Goal: Transaction & Acquisition: Purchase product/service

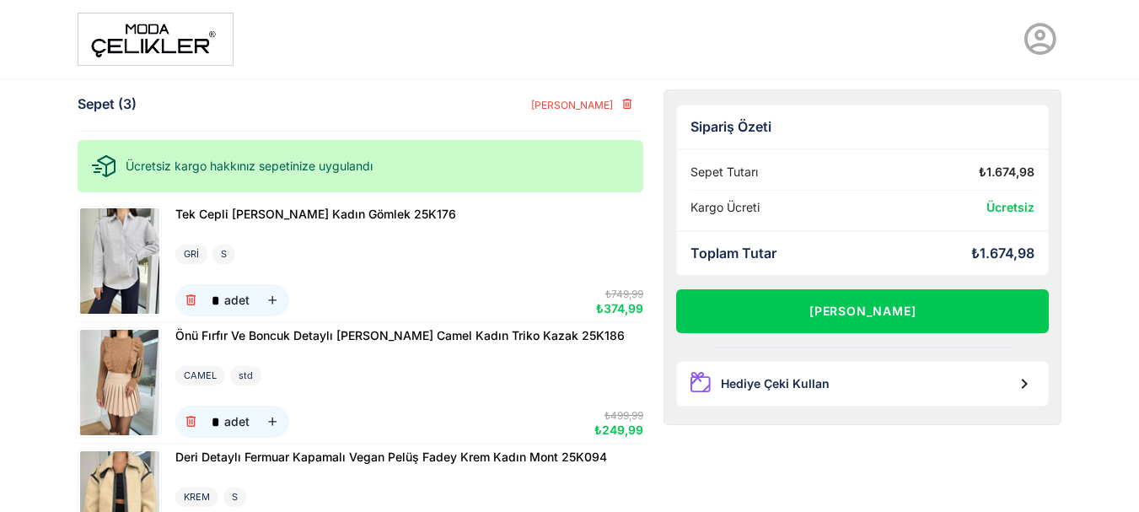
click at [131, 257] on img at bounding box center [119, 260] width 79 height 105
click at [190, 299] on icon "button" at bounding box center [191, 301] width 14 height 14
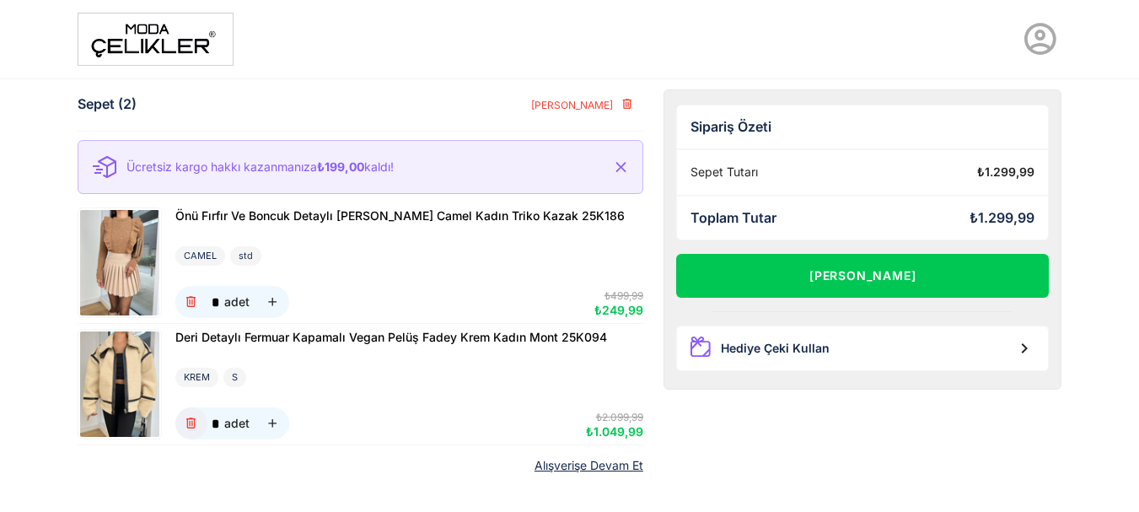
click at [186, 426] on icon "button" at bounding box center [191, 424] width 14 height 14
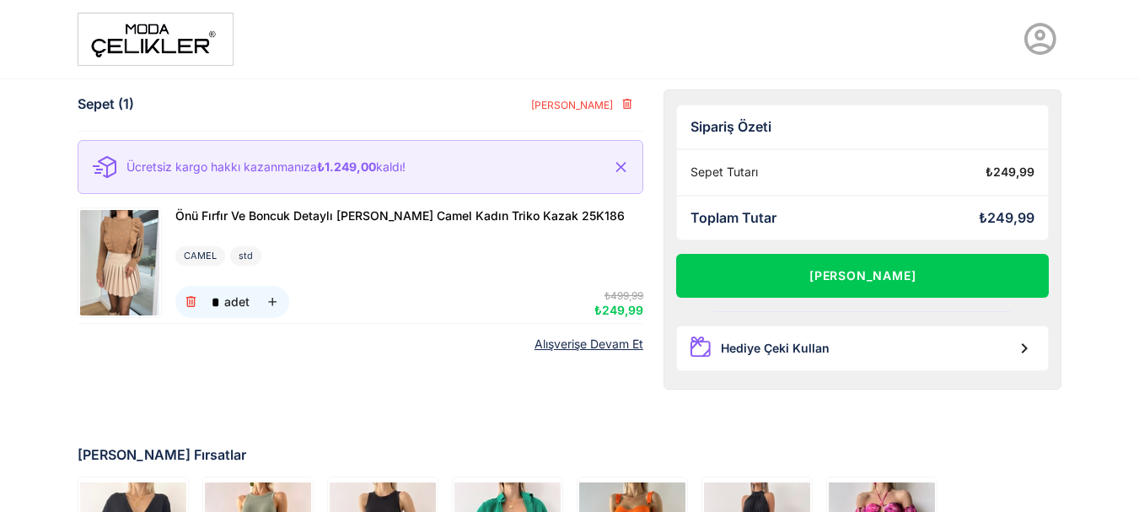
click at [154, 44] on img at bounding box center [156, 39] width 156 height 53
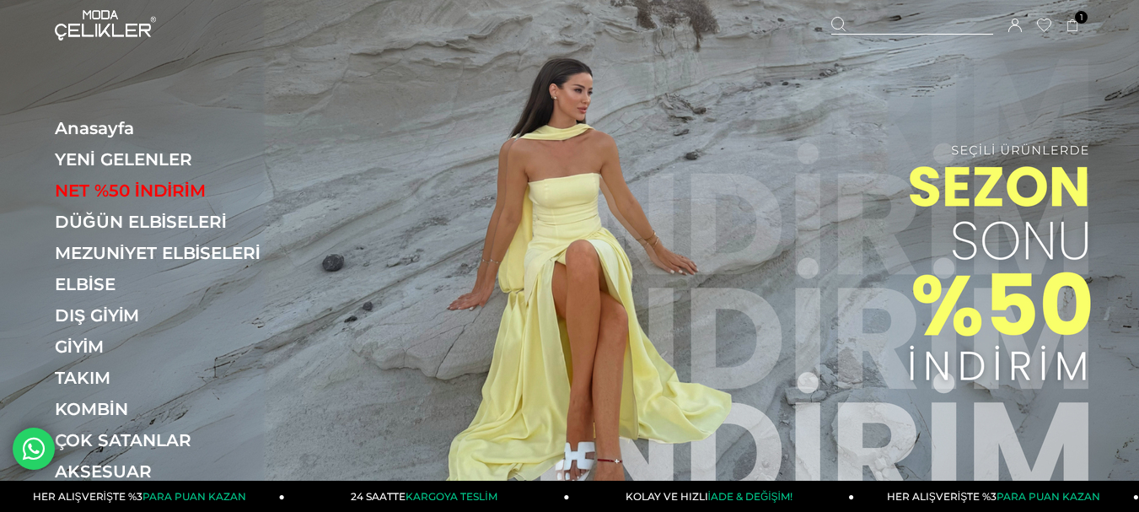
click at [144, 191] on link "NET %50 İNDİRİM" at bounding box center [171, 190] width 232 height 20
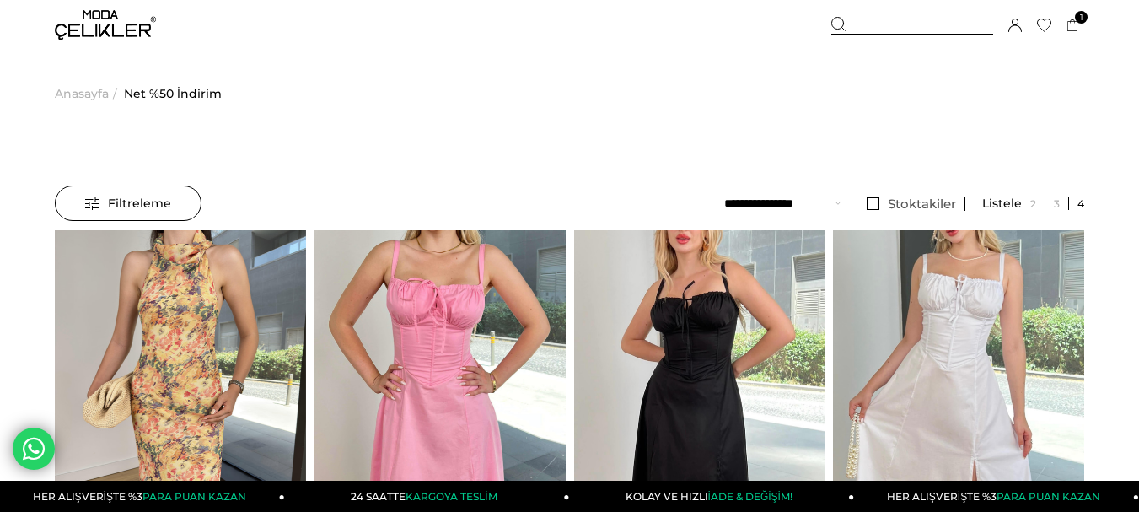
click at [809, 209] on select "**********" at bounding box center [782, 203] width 117 height 35
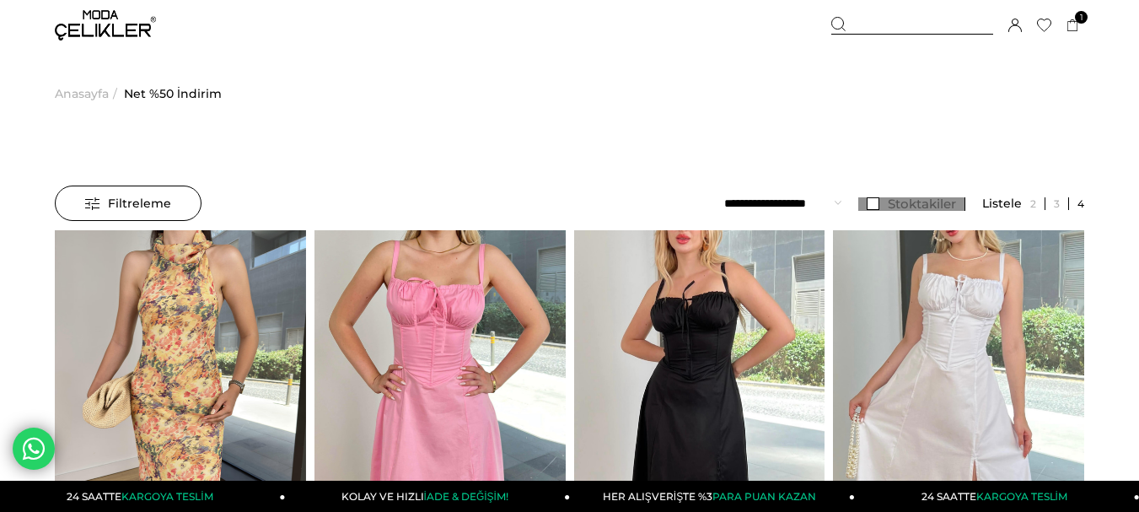
click at [875, 208] on link "Stoktakiler" at bounding box center [912, 203] width 107 height 13
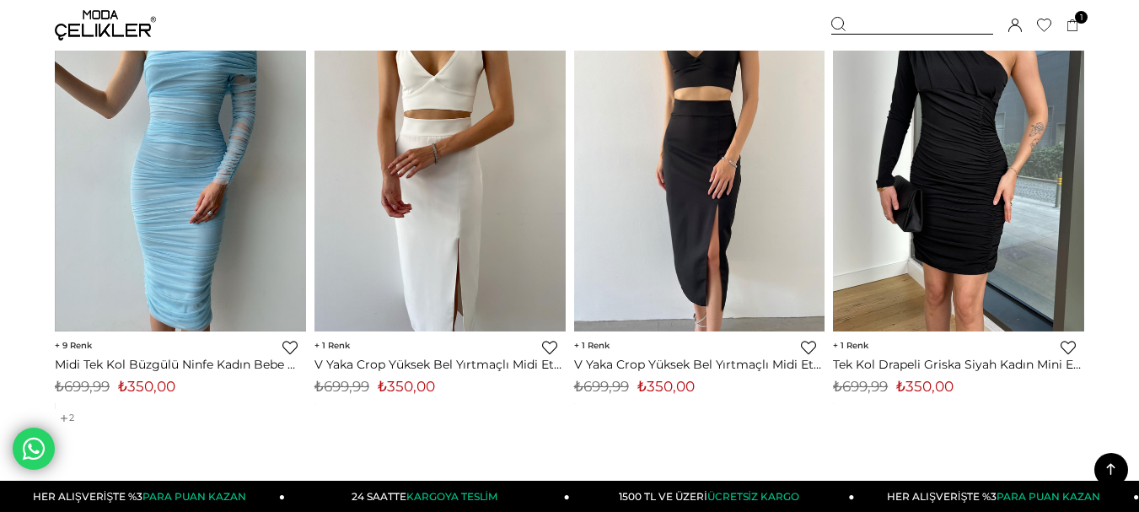
scroll to position [9615, 0]
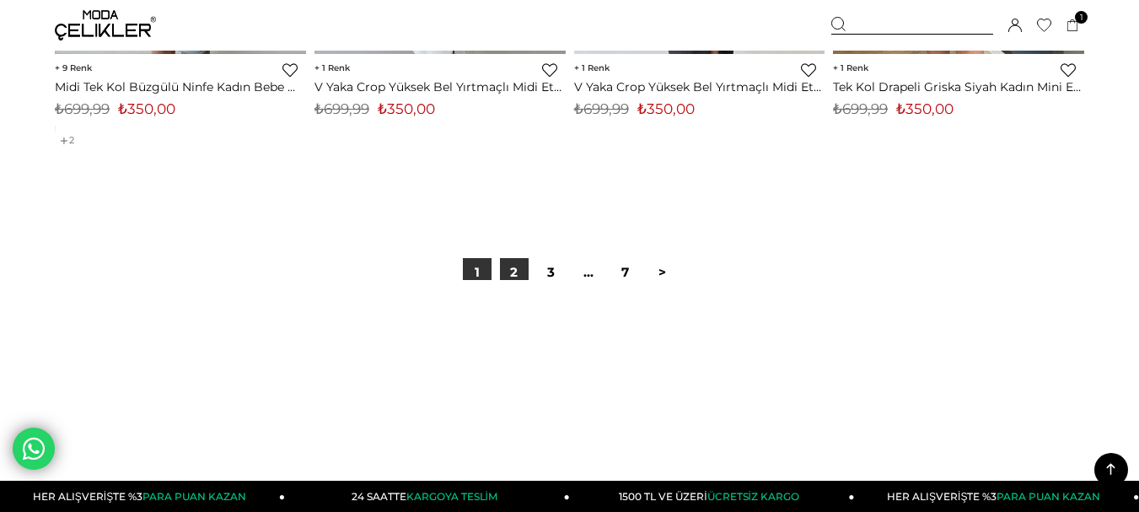
click at [515, 266] on link "2" at bounding box center [514, 272] width 29 height 29
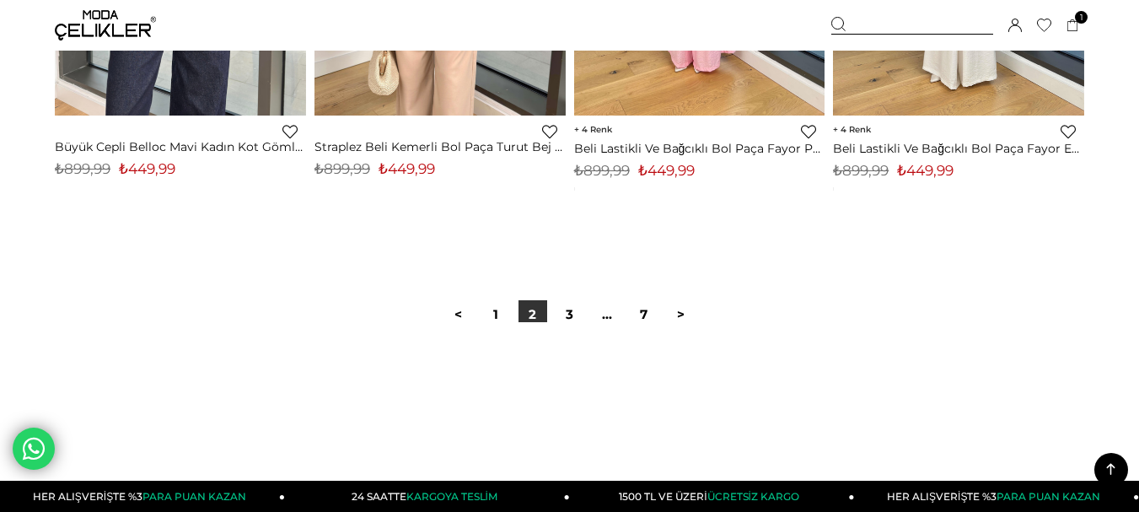
scroll to position [9530, 0]
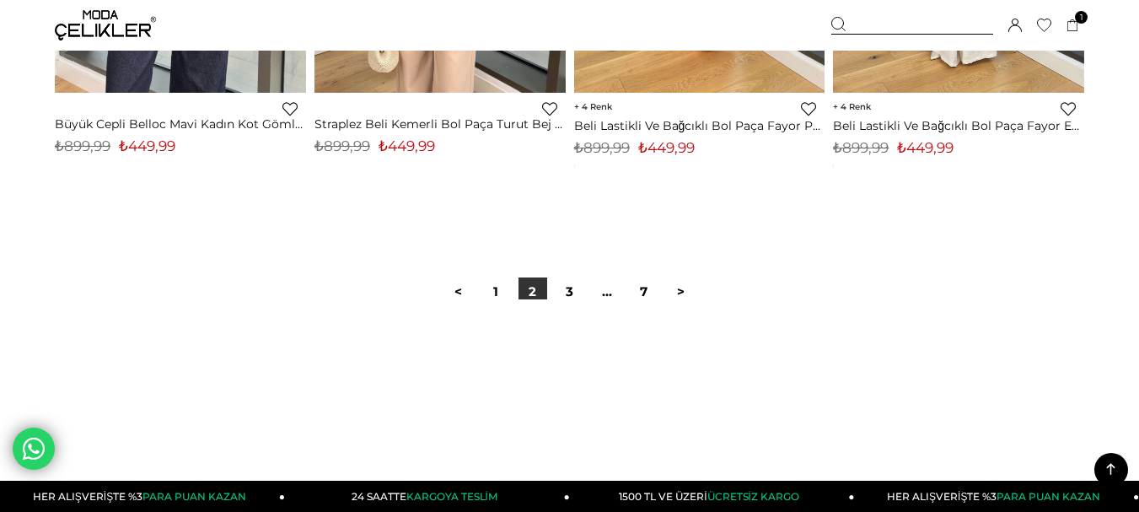
click at [569, 300] on div at bounding box center [570, 353] width 1030 height 108
click at [569, 297] on link "3" at bounding box center [570, 291] width 29 height 29
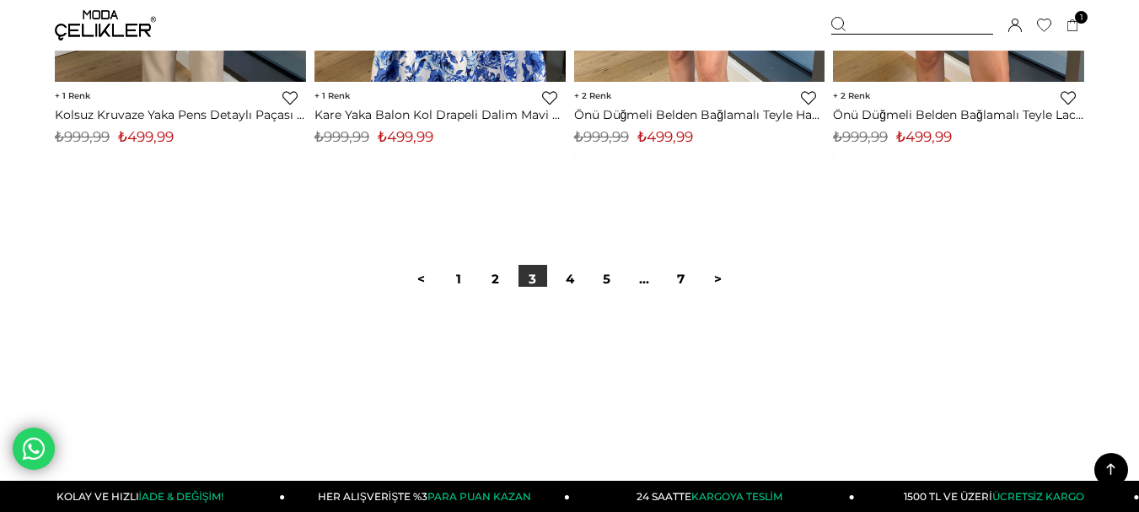
scroll to position [9615, 0]
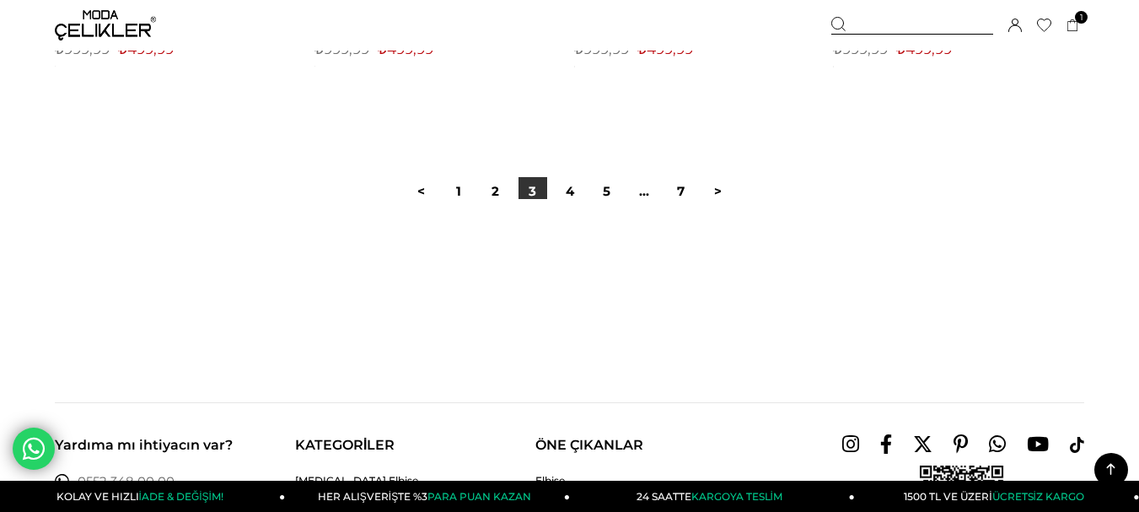
click at [564, 194] on link "4" at bounding box center [570, 191] width 29 height 29
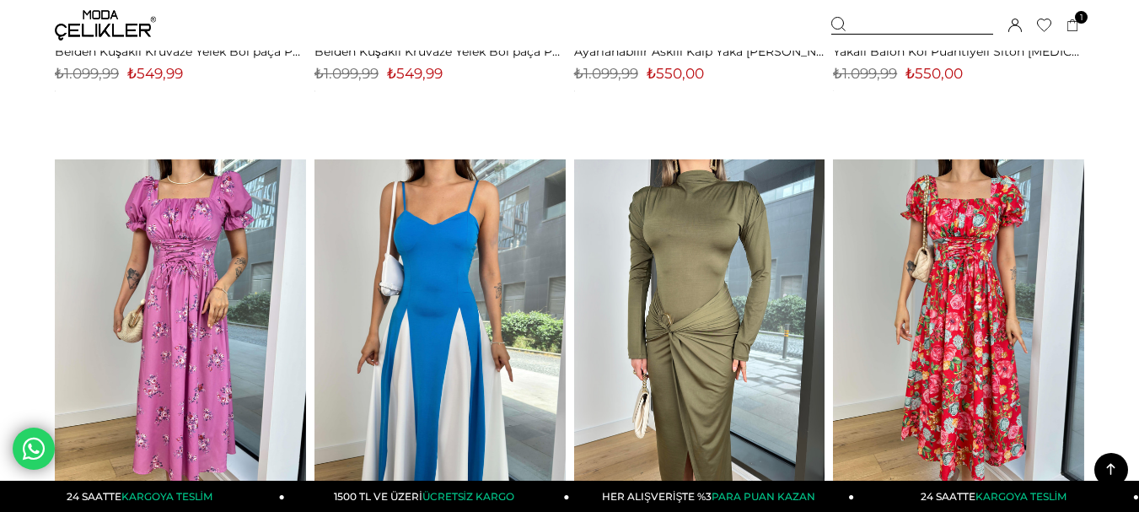
scroll to position [9530, 0]
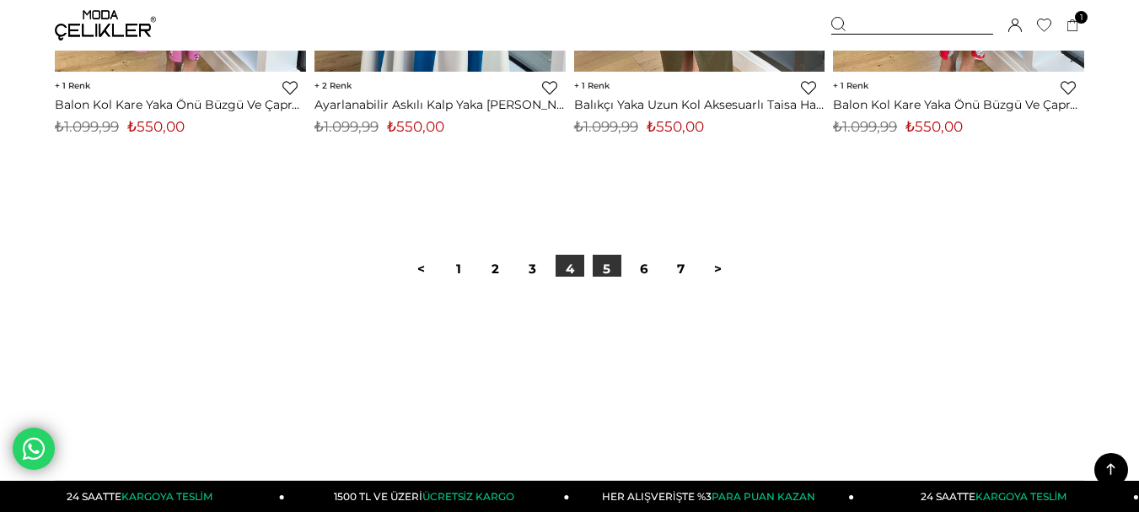
click at [601, 272] on link "5" at bounding box center [607, 269] width 29 height 29
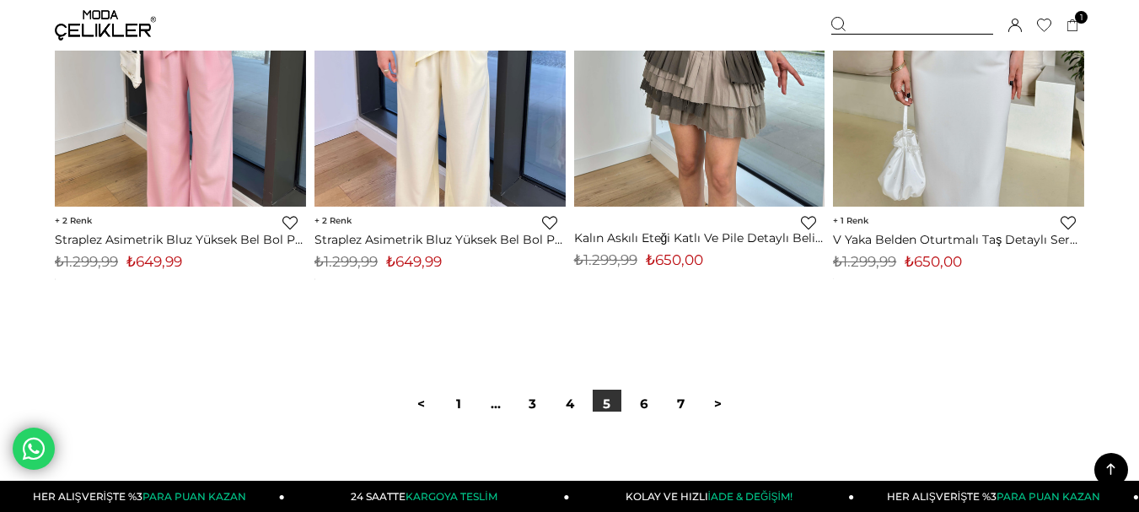
scroll to position [9530, 0]
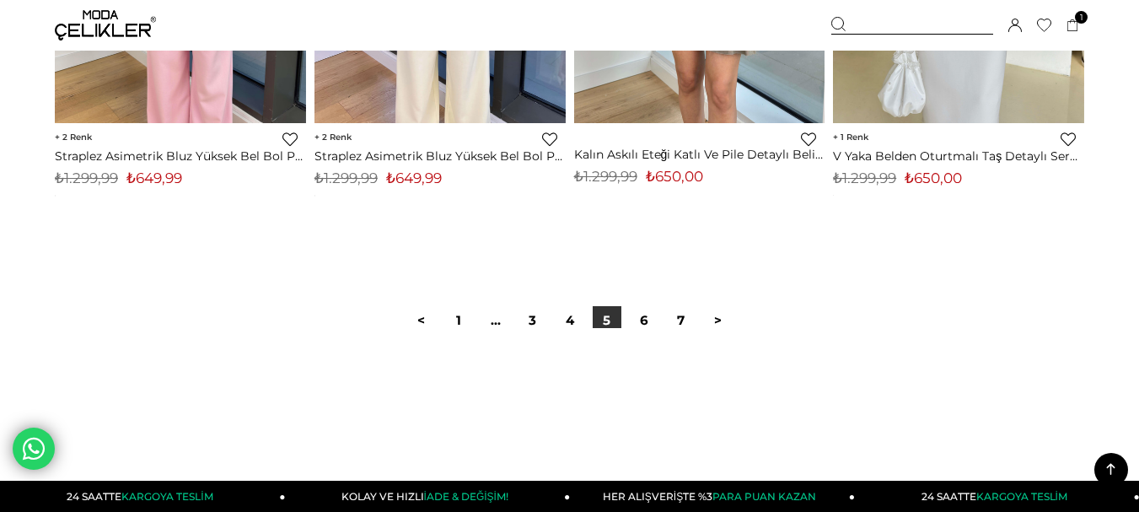
click at [644, 328] on div at bounding box center [570, 382] width 1030 height 108
click at [649, 320] on link "6" at bounding box center [644, 320] width 29 height 29
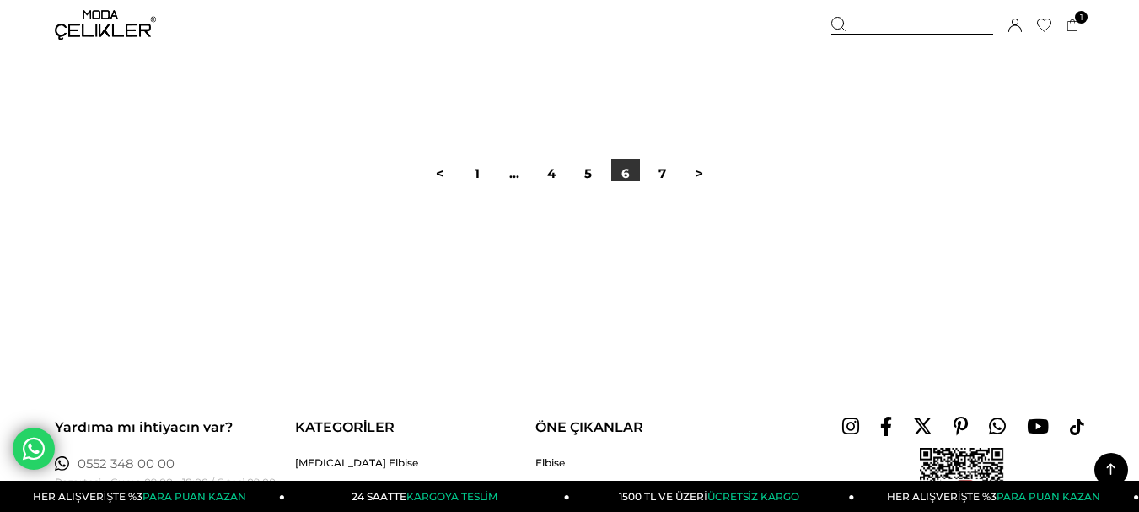
scroll to position [9699, 0]
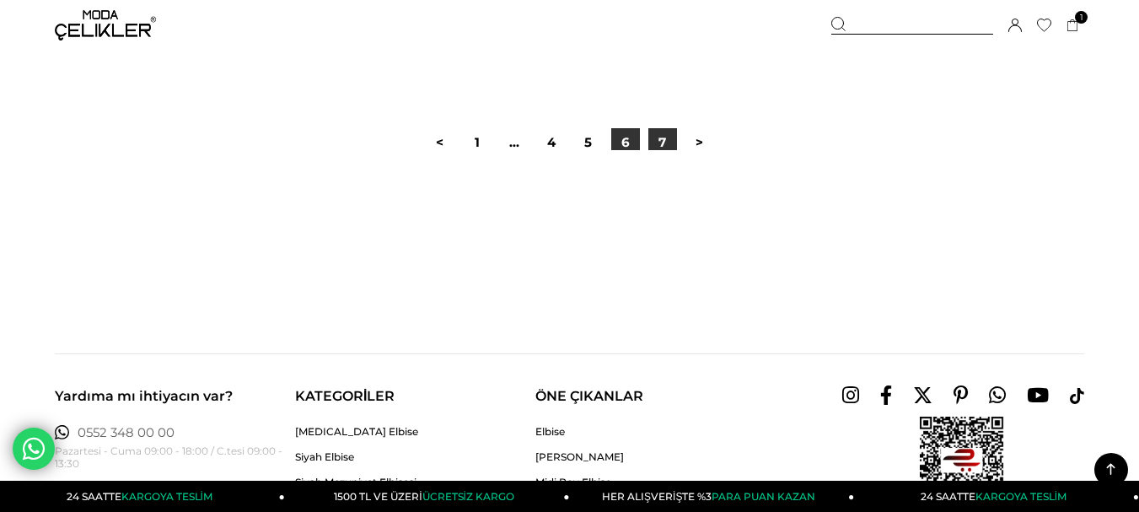
click at [660, 148] on link "7" at bounding box center [663, 142] width 29 height 29
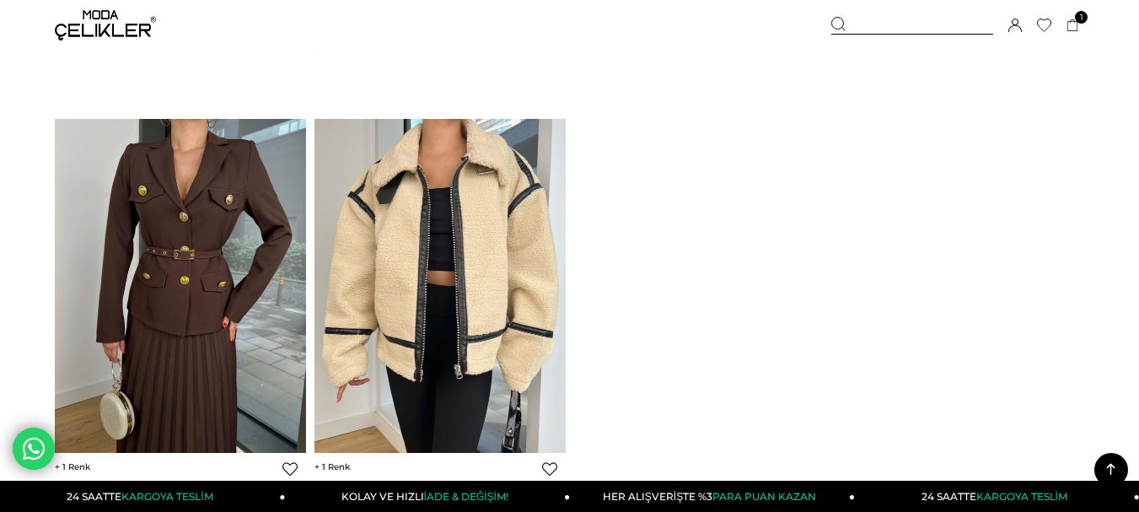
scroll to position [2109, 0]
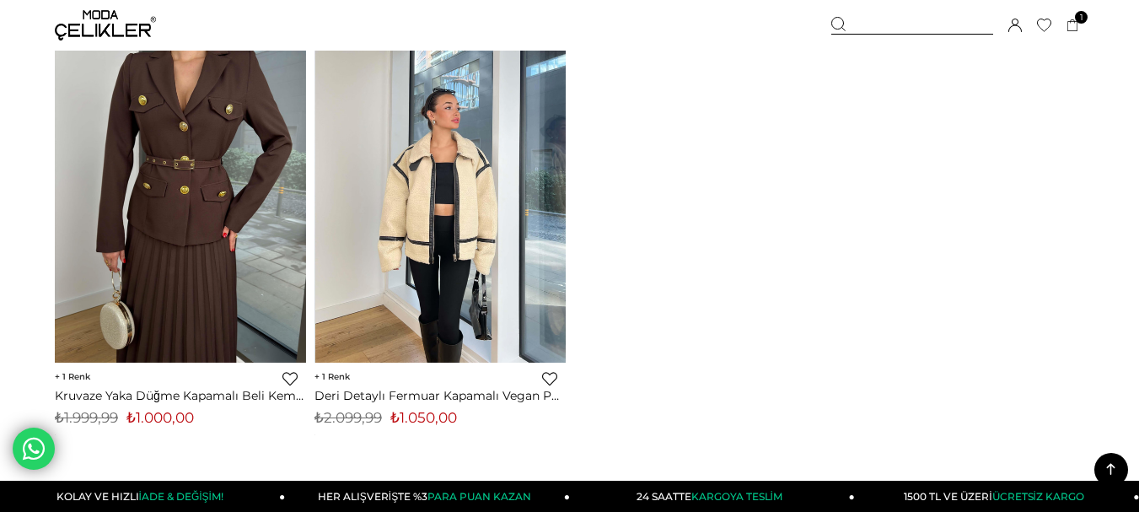
click at [467, 216] on img at bounding box center [440, 196] width 251 height 335
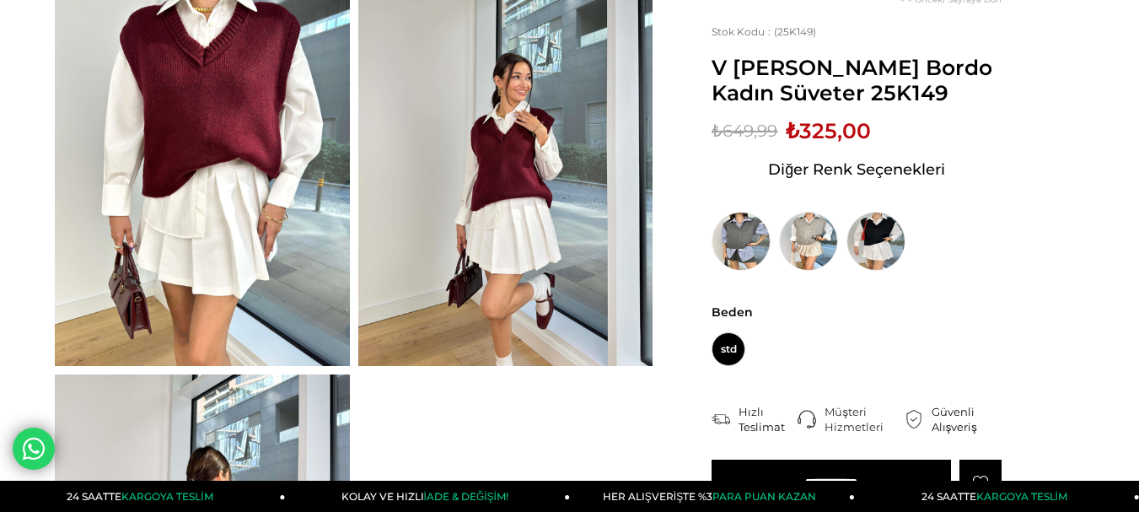
scroll to position [169, 0]
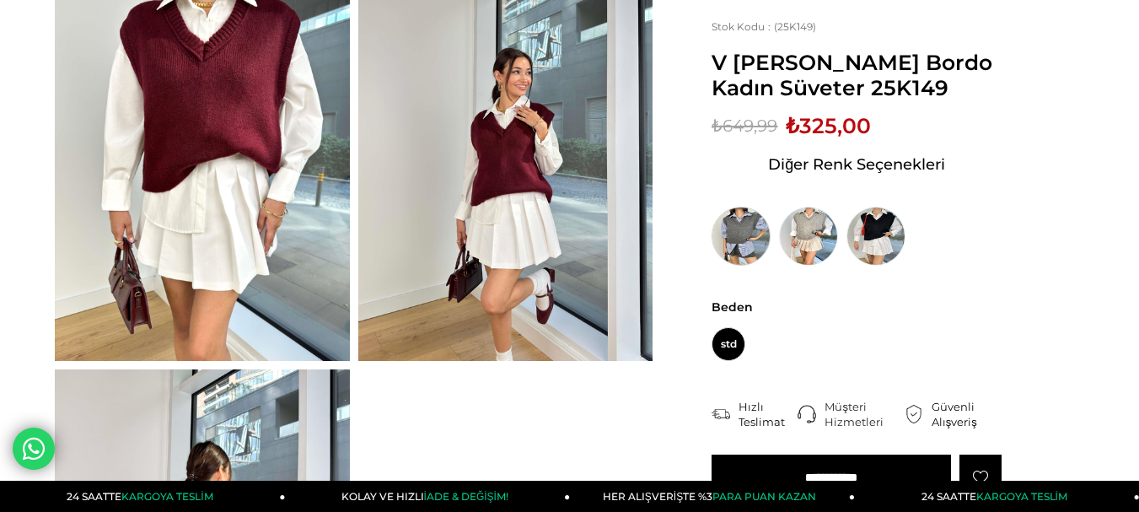
click at [748, 236] on img at bounding box center [741, 236] width 59 height 59
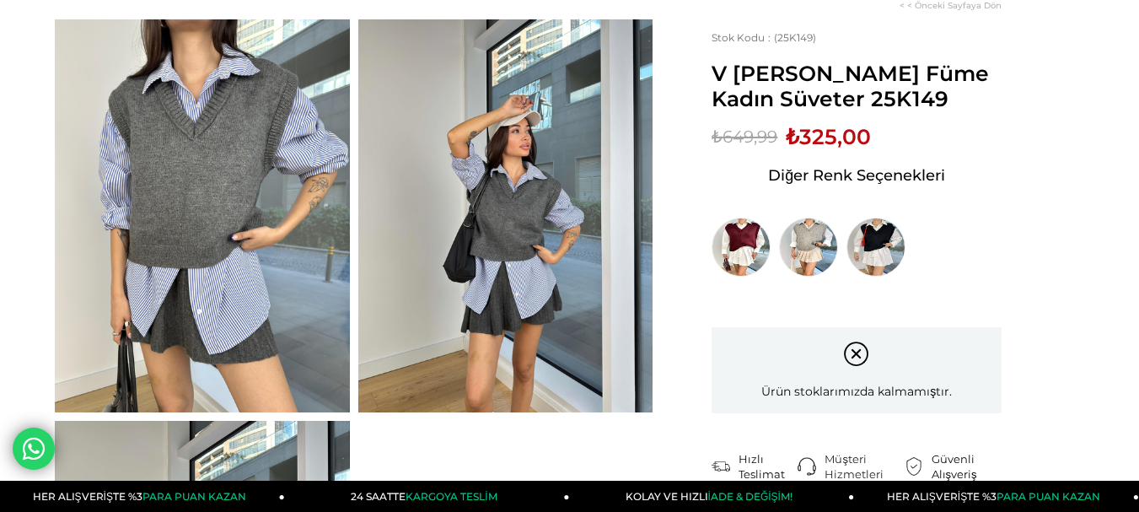
scroll to position [169, 0]
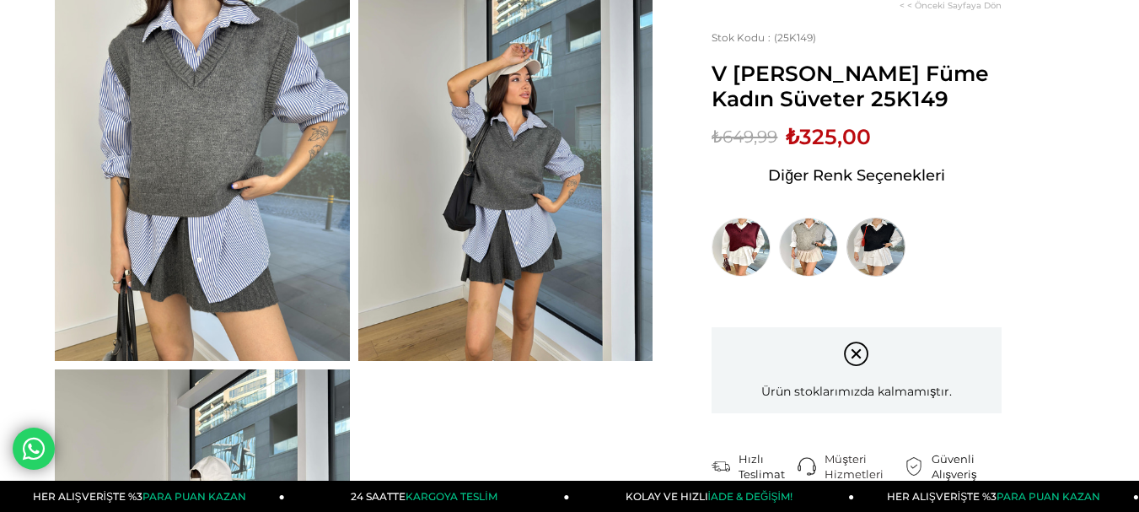
click at [881, 243] on img at bounding box center [876, 247] width 59 height 59
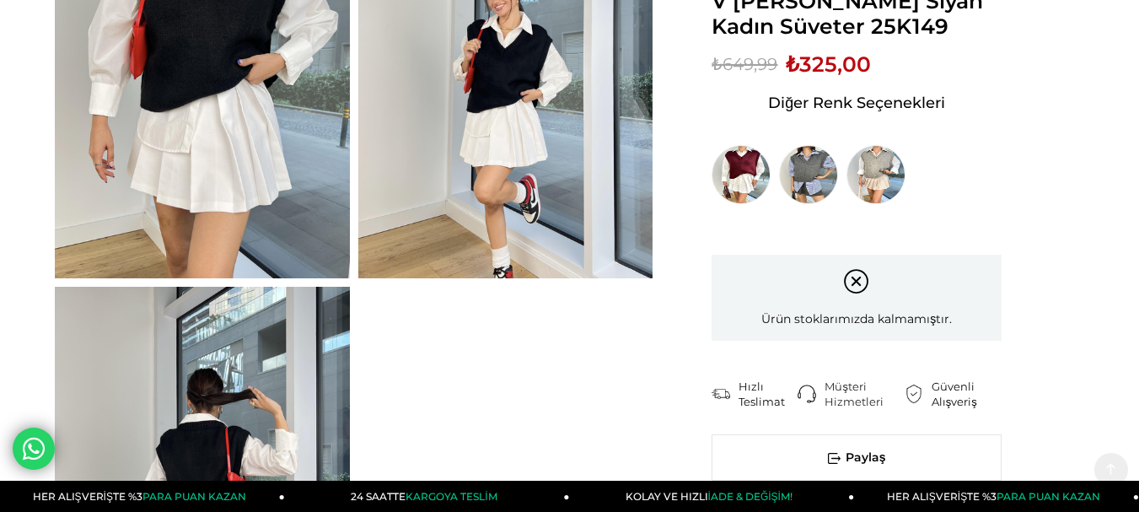
scroll to position [253, 0]
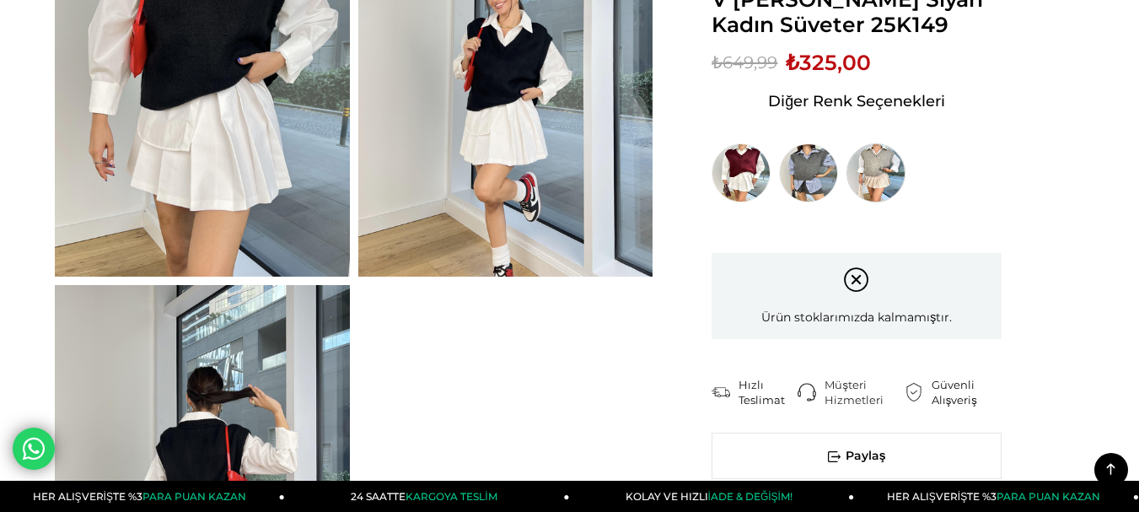
click at [870, 170] on img at bounding box center [876, 172] width 59 height 59
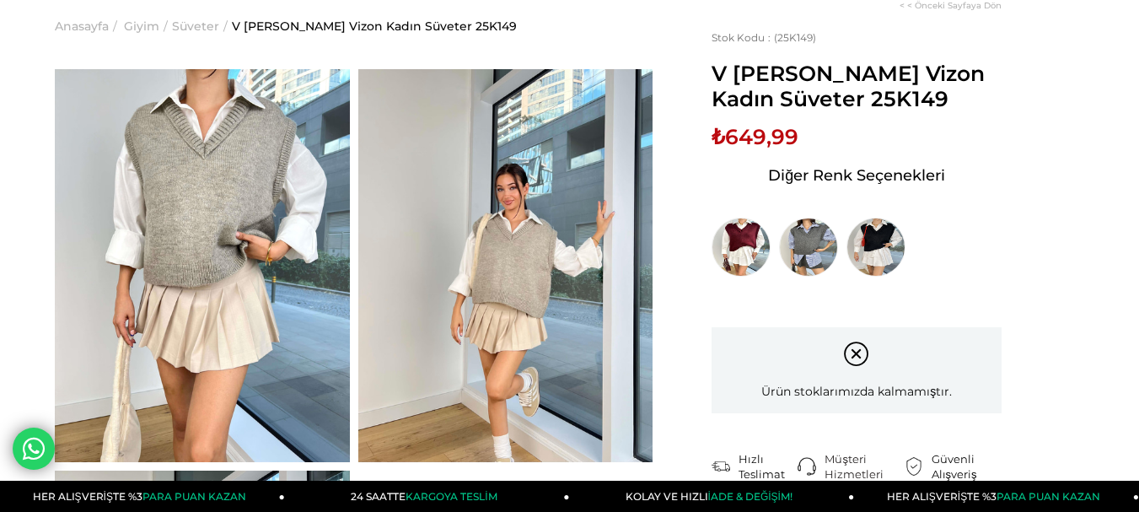
scroll to position [169, 0]
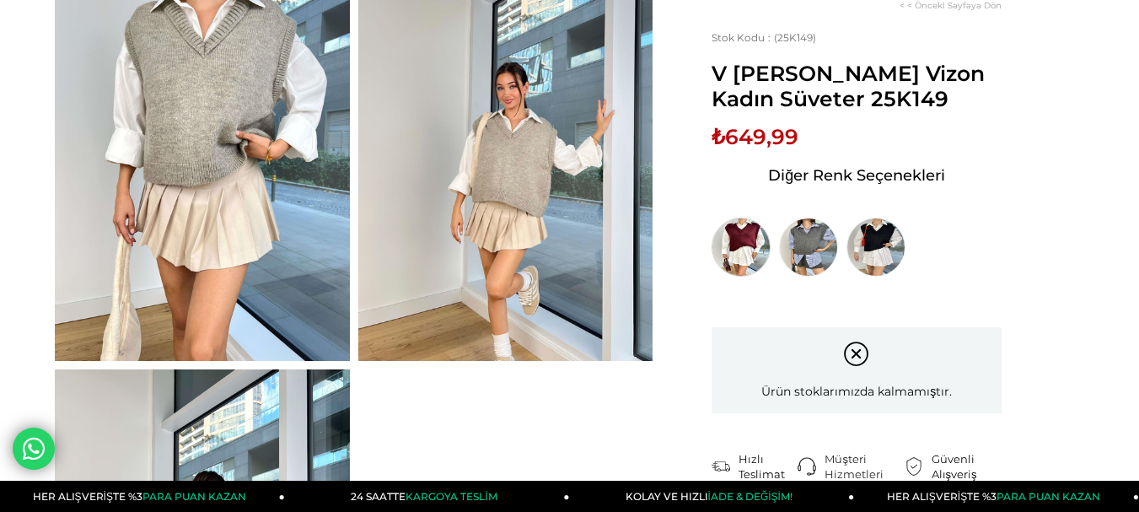
click at [741, 239] on img at bounding box center [741, 247] width 59 height 59
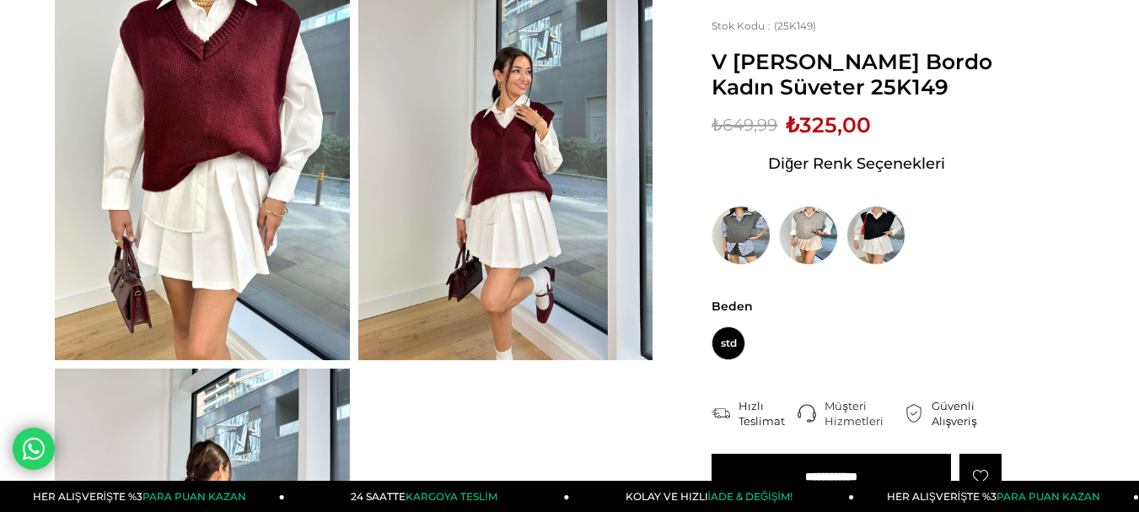
scroll to position [253, 0]
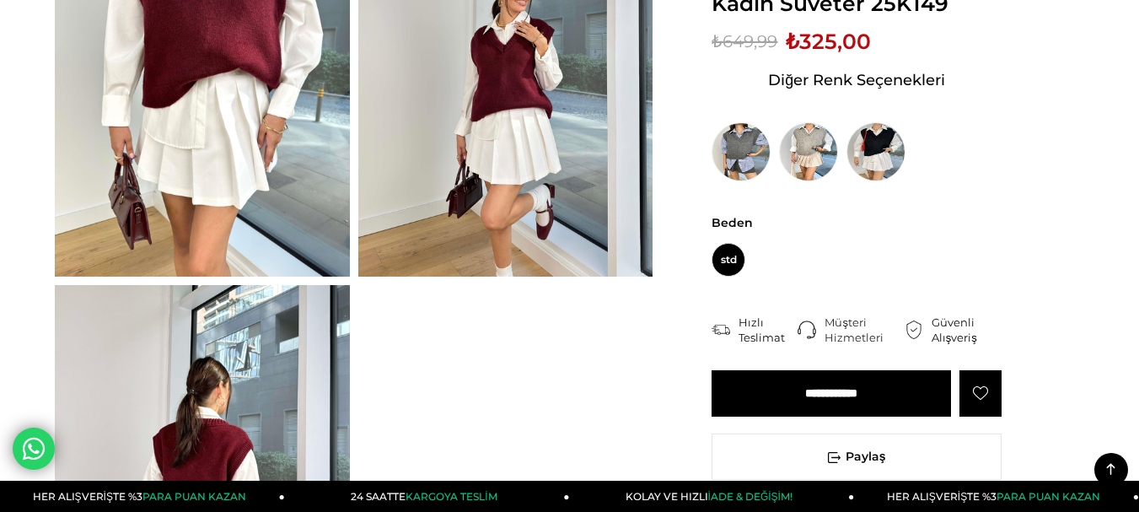
drag, startPoint x: 852, startPoint y: 393, endPoint x: 788, endPoint y: 377, distance: 66.1
click at [851, 393] on input "**********" at bounding box center [832, 393] width 240 height 46
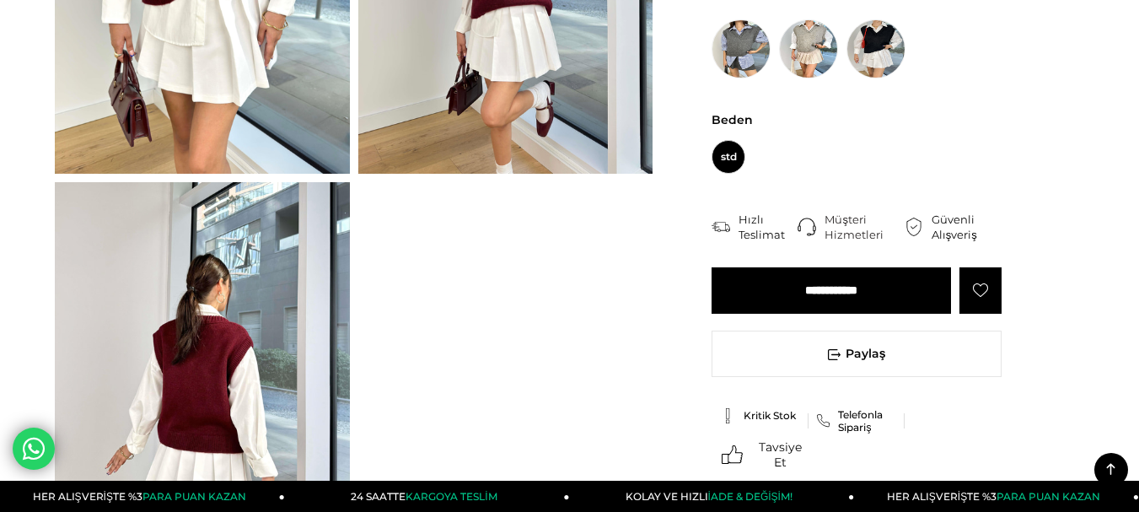
scroll to position [506, 0]
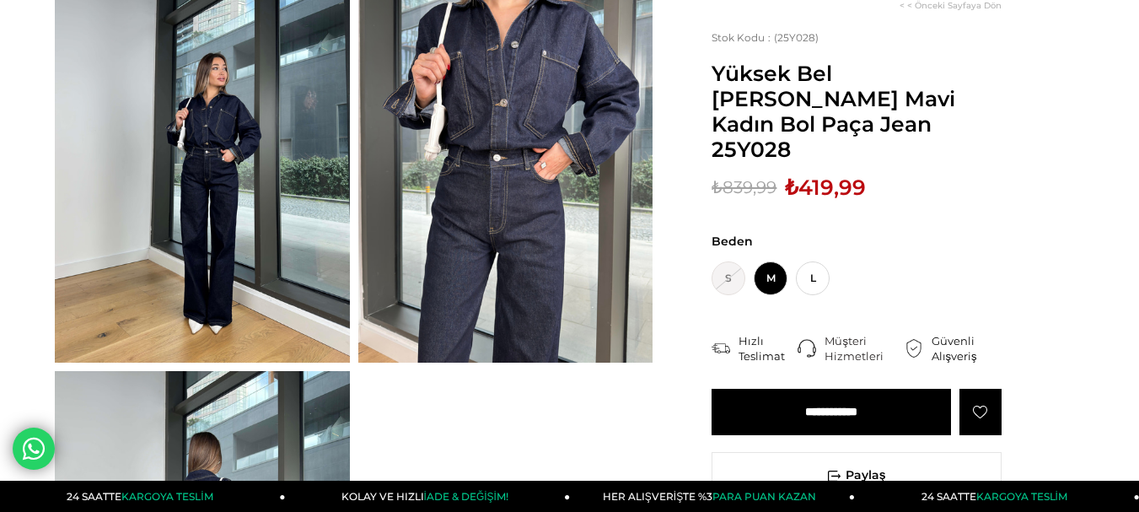
scroll to position [169, 0]
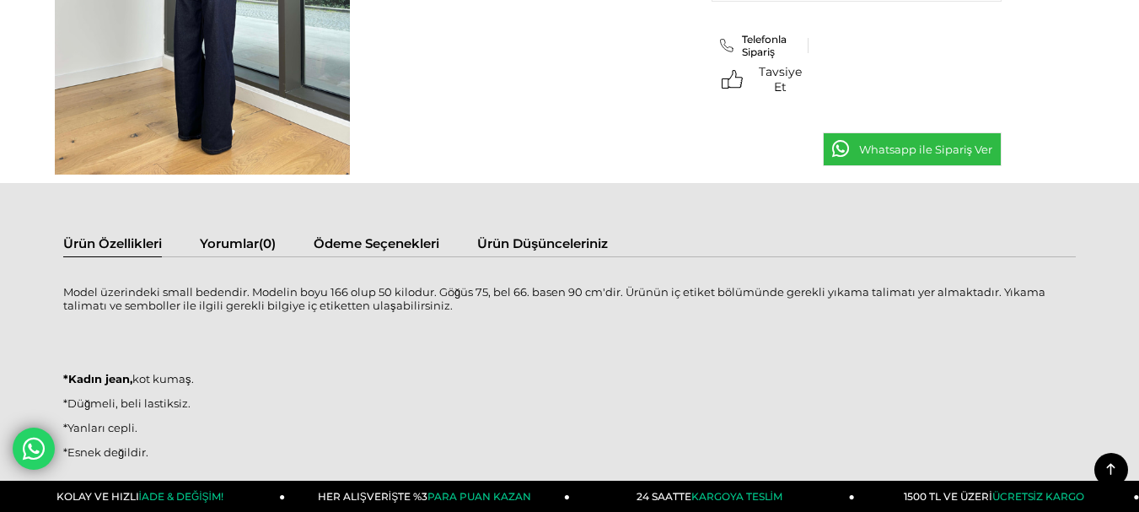
scroll to position [759, 0]
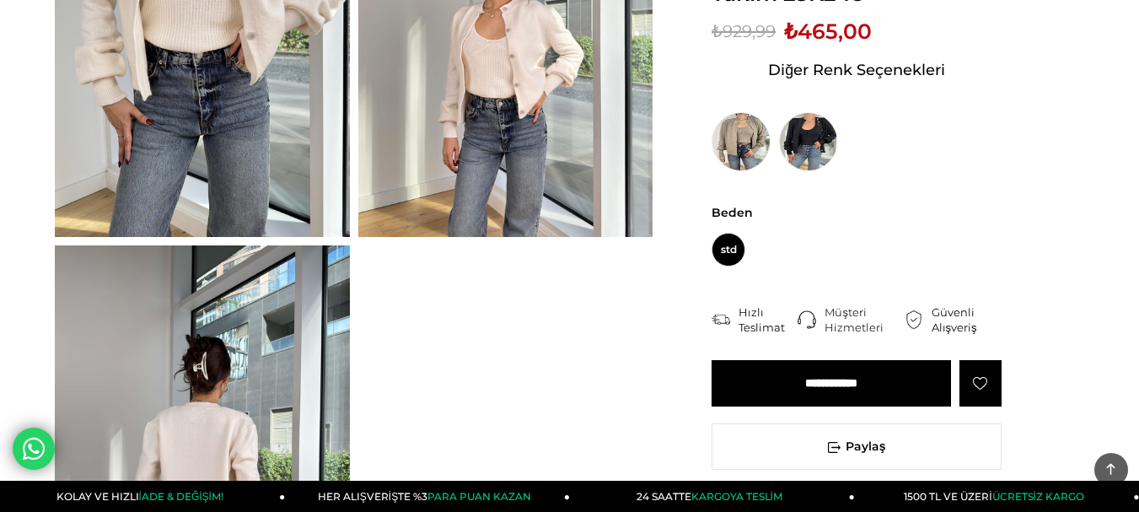
scroll to position [337, 0]
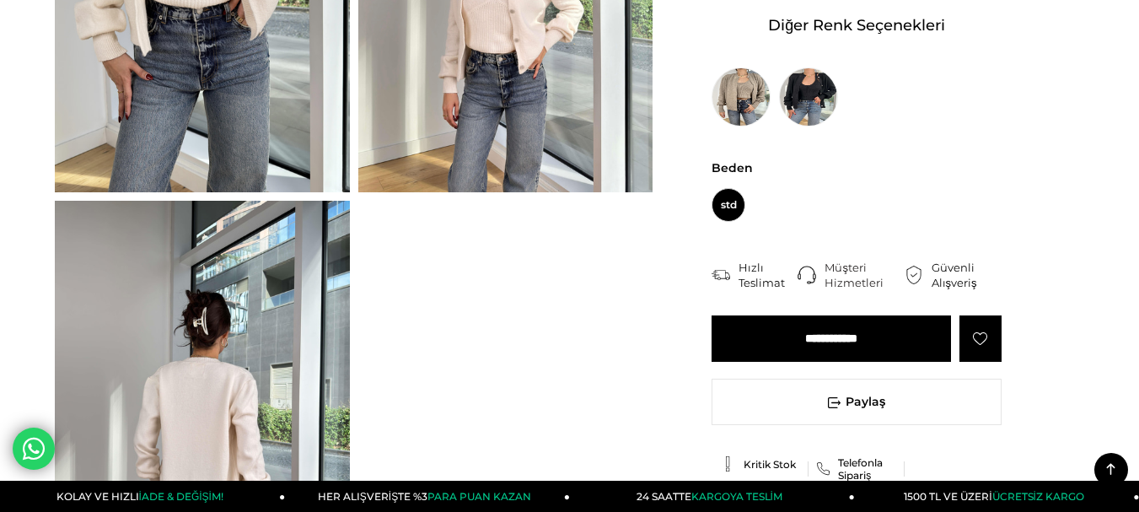
click at [821, 350] on input "**********" at bounding box center [832, 338] width 240 height 46
click at [851, 335] on input "**********" at bounding box center [832, 338] width 240 height 46
click at [788, 337] on input "**********" at bounding box center [832, 338] width 240 height 46
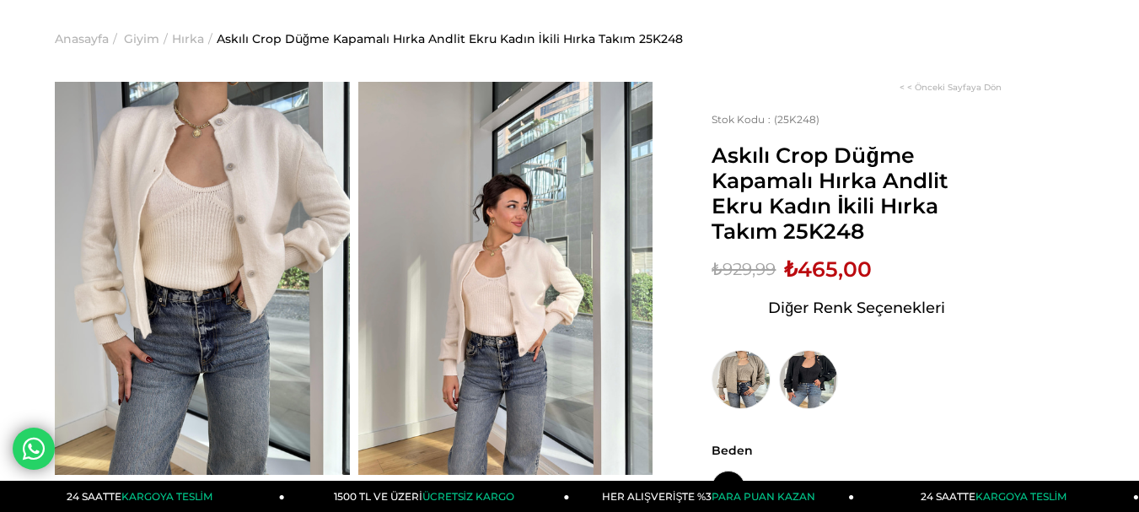
scroll to position [84, 0]
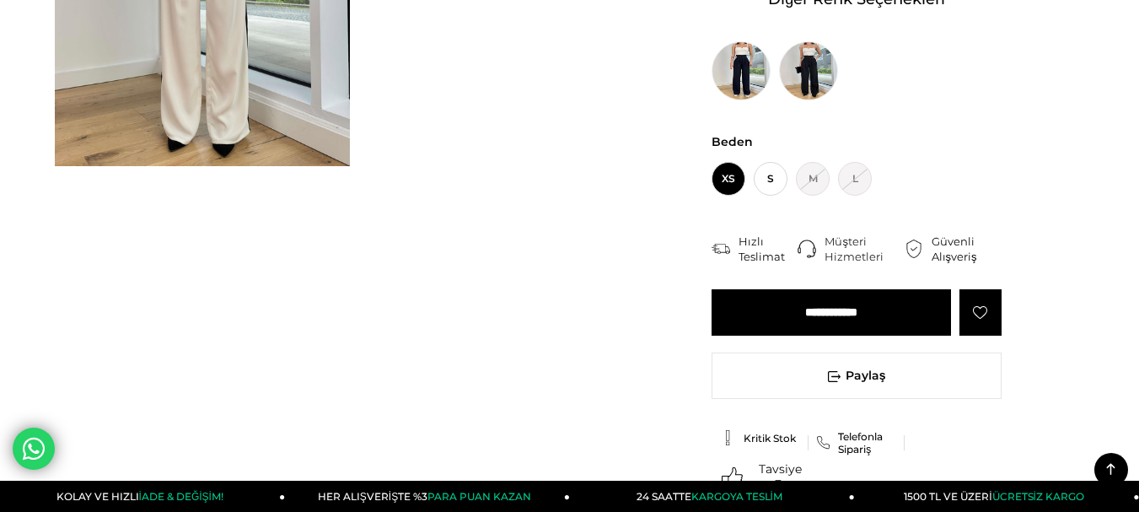
scroll to position [253, 0]
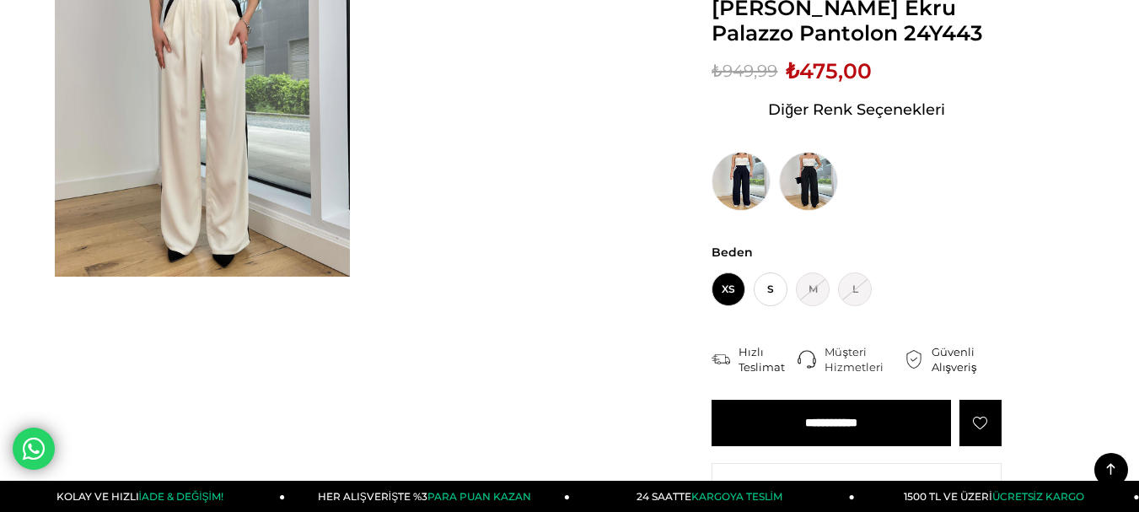
click at [872, 421] on input "**********" at bounding box center [832, 423] width 240 height 46
click at [730, 288] on span "XS" at bounding box center [729, 289] width 34 height 34
click at [809, 420] on input "**********" at bounding box center [832, 423] width 240 height 46
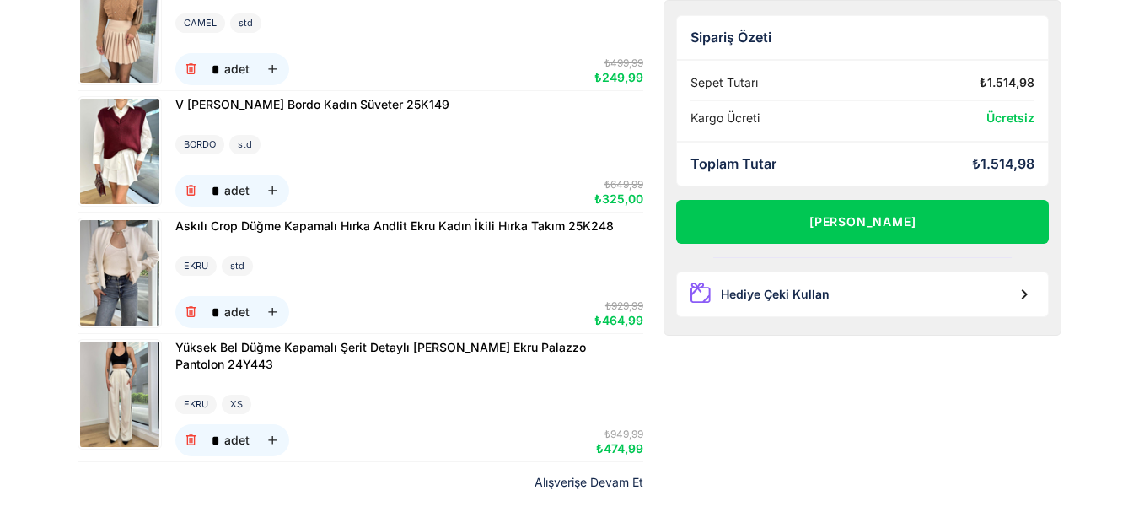
scroll to position [253, 0]
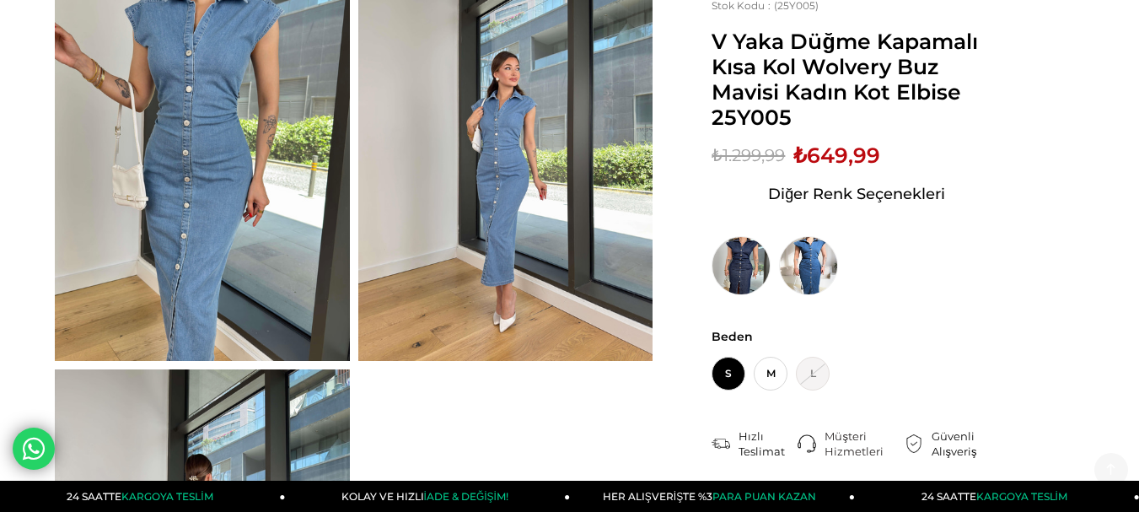
scroll to position [253, 0]
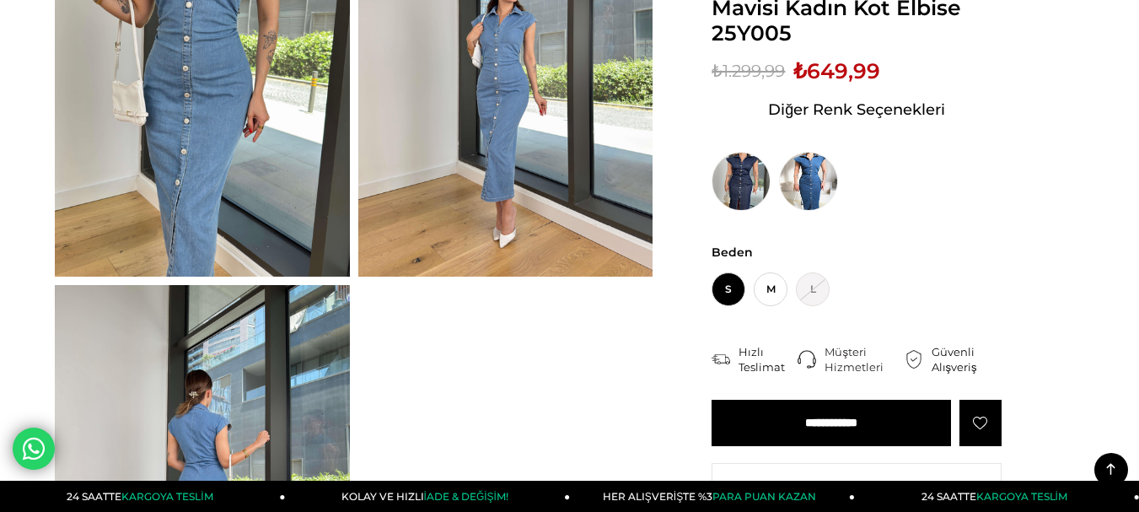
click at [784, 424] on input "**********" at bounding box center [832, 423] width 240 height 46
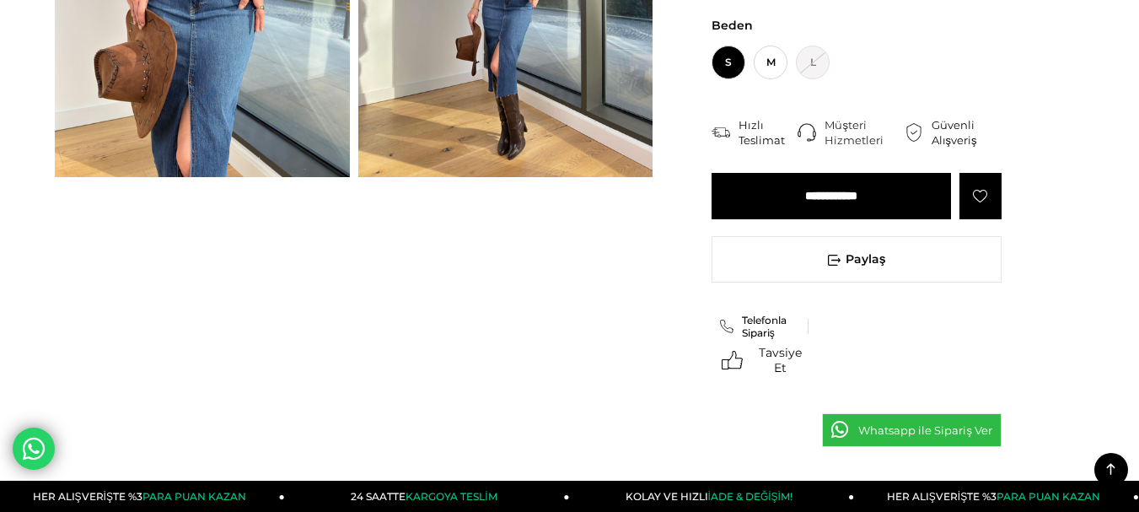
scroll to position [169, 0]
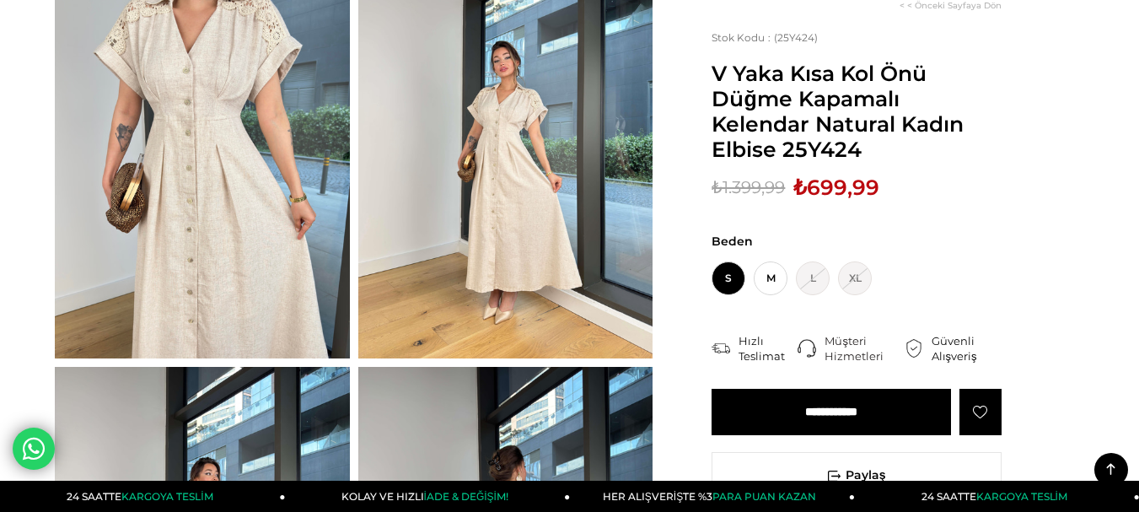
scroll to position [169, 0]
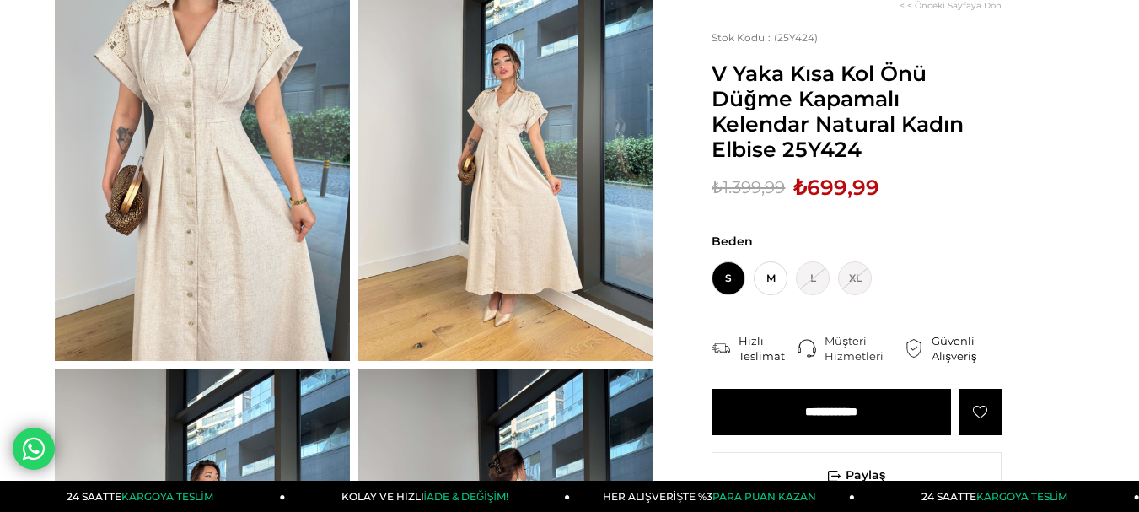
click at [186, 214] on img at bounding box center [202, 164] width 295 height 393
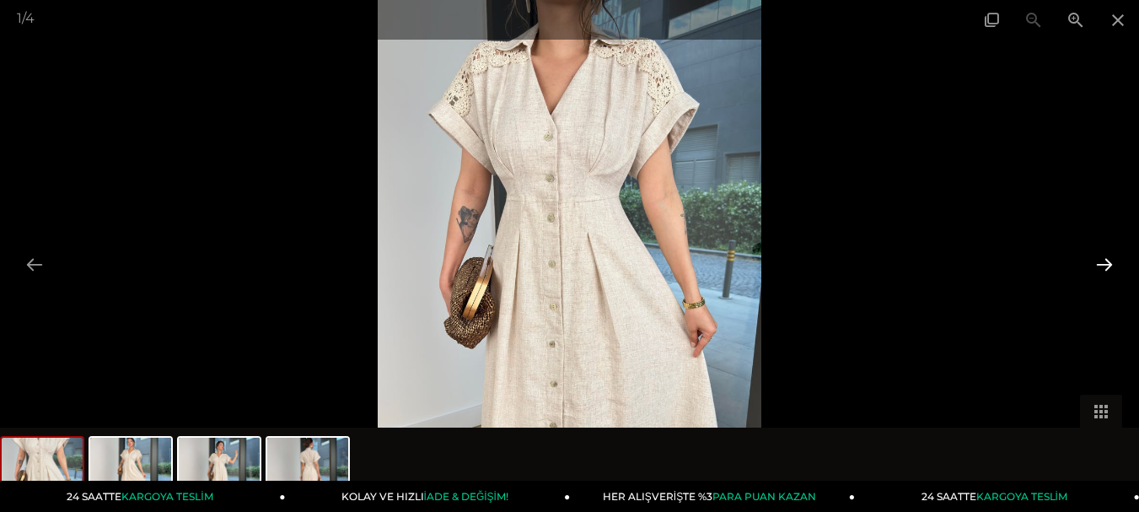
click at [1104, 254] on button at bounding box center [1104, 264] width 35 height 33
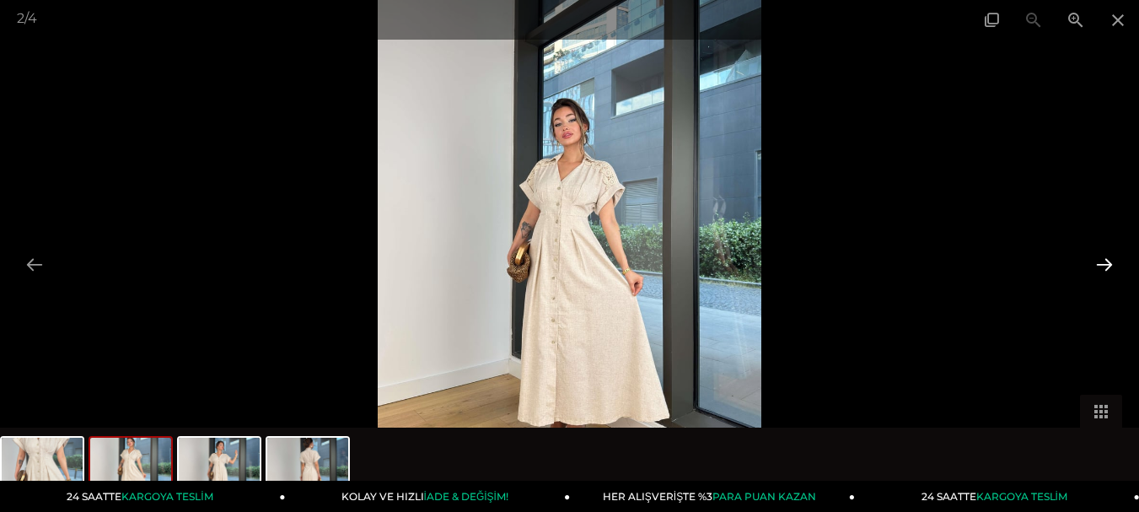
click at [1104, 254] on button at bounding box center [1104, 264] width 35 height 33
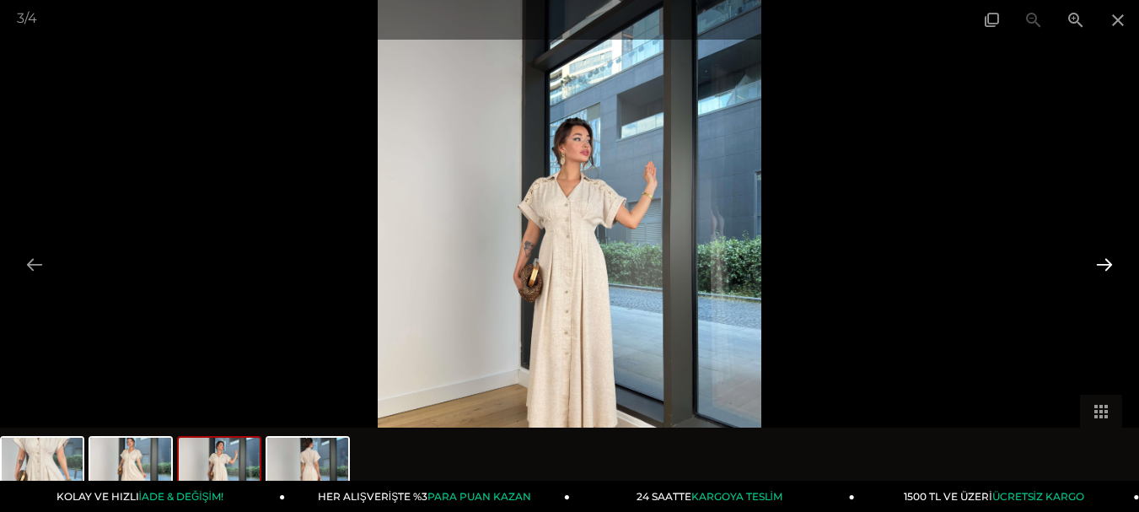
click at [1104, 254] on button at bounding box center [1104, 264] width 35 height 33
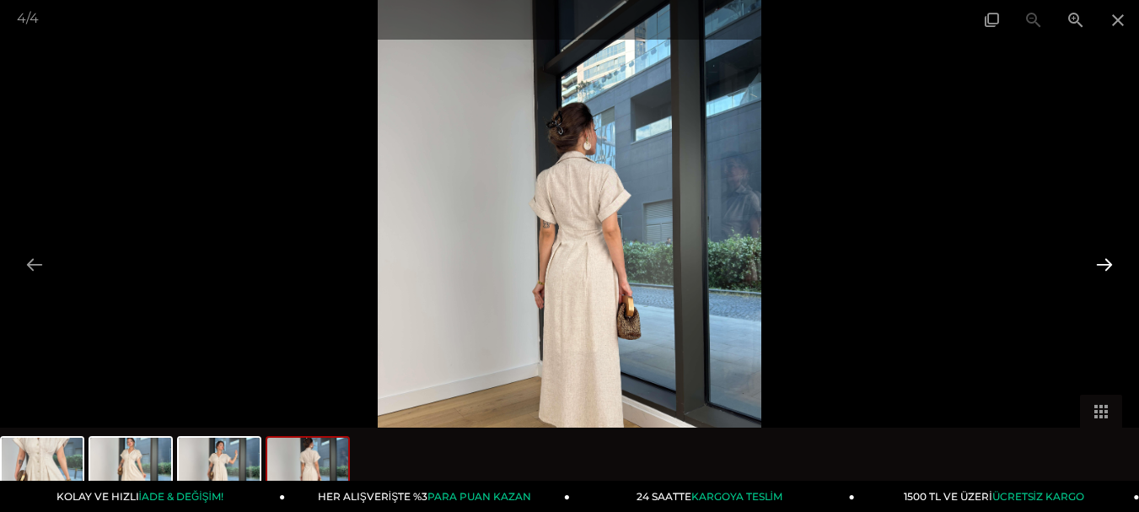
click at [1104, 254] on button at bounding box center [1104, 264] width 35 height 33
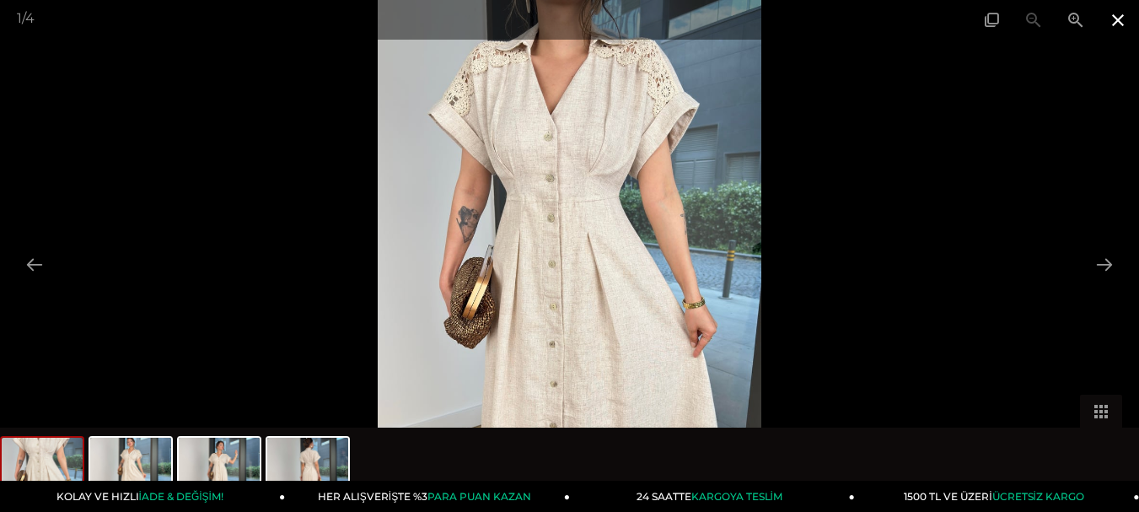
click at [1119, 23] on span at bounding box center [1118, 20] width 42 height 40
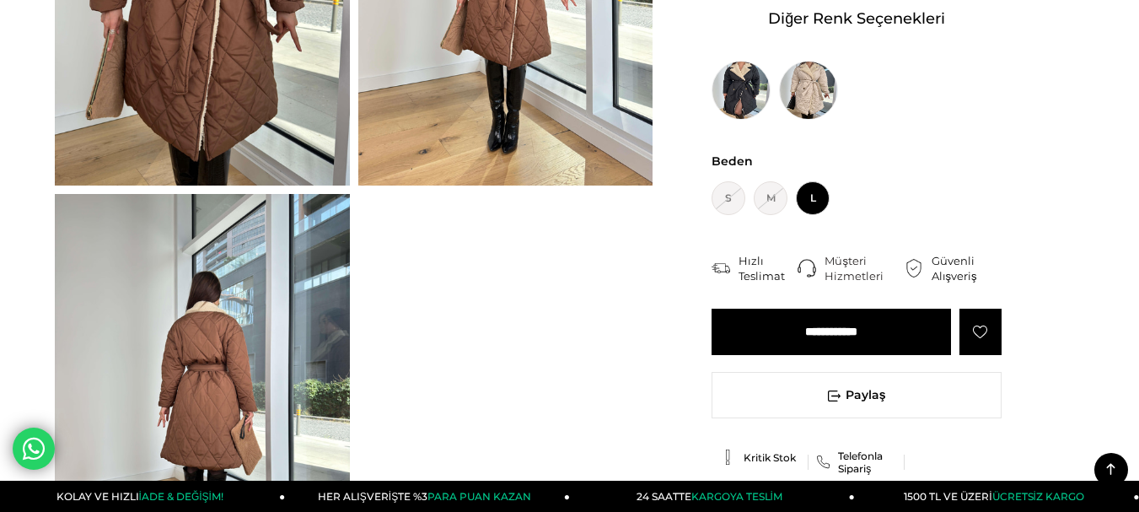
scroll to position [337, 0]
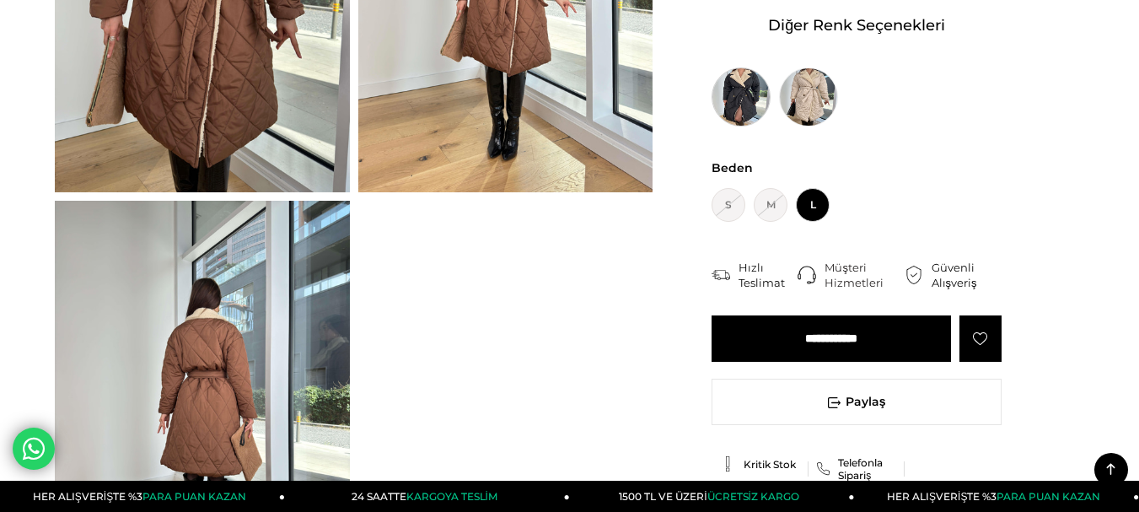
click at [757, 67] on img at bounding box center [741, 96] width 59 height 59
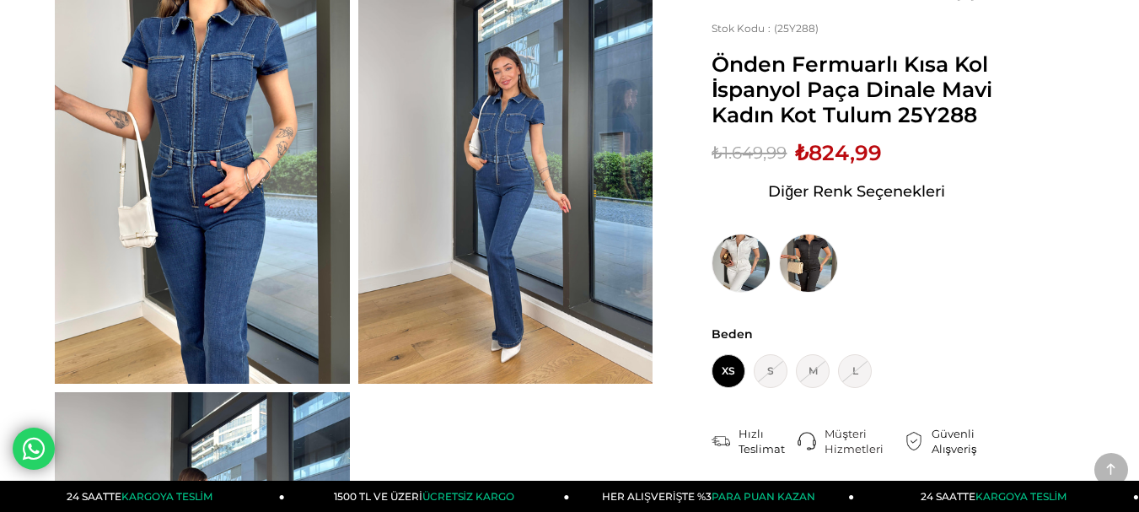
scroll to position [337, 0]
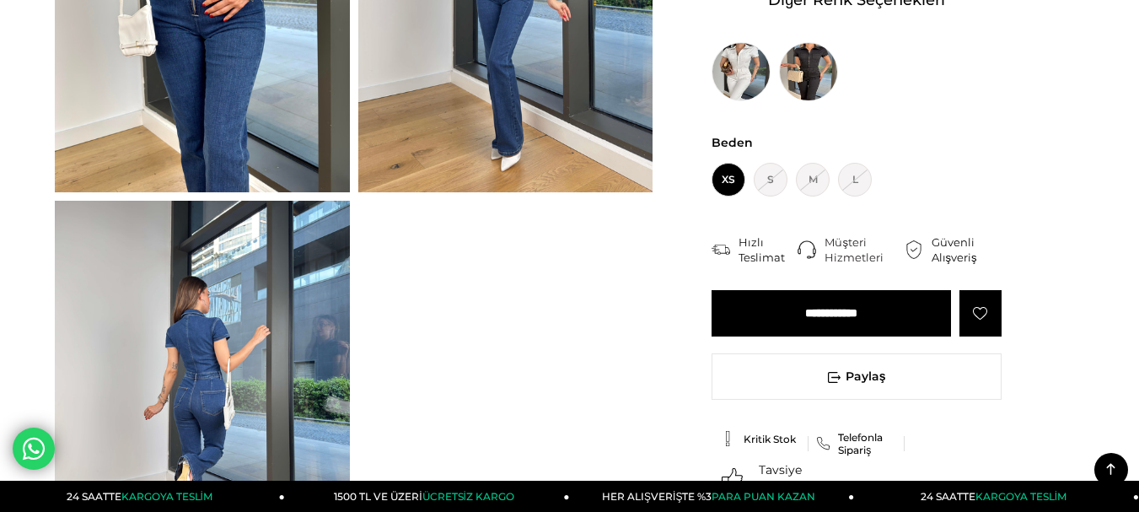
click at [904, 297] on input "**********" at bounding box center [832, 313] width 240 height 46
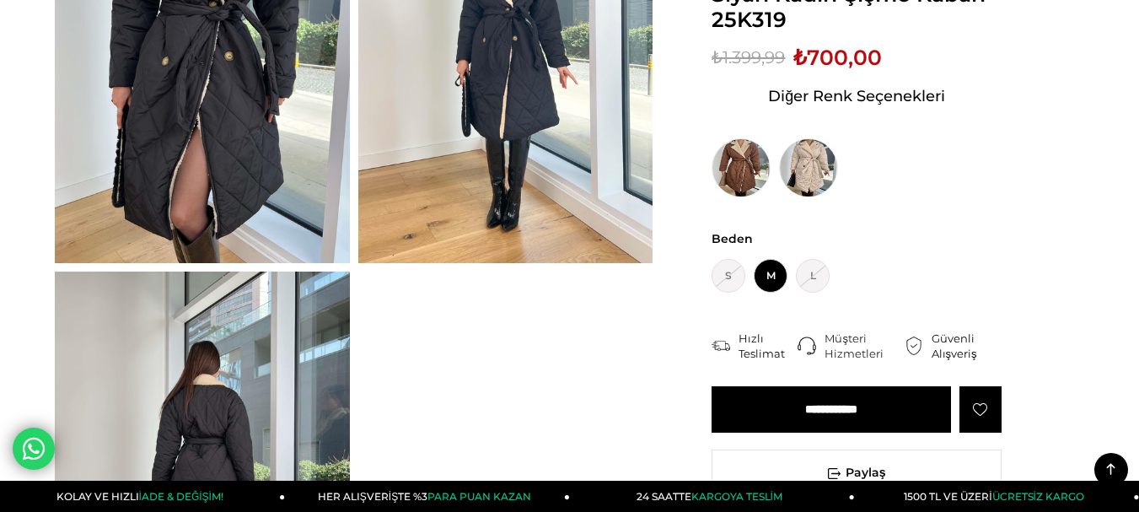
scroll to position [253, 0]
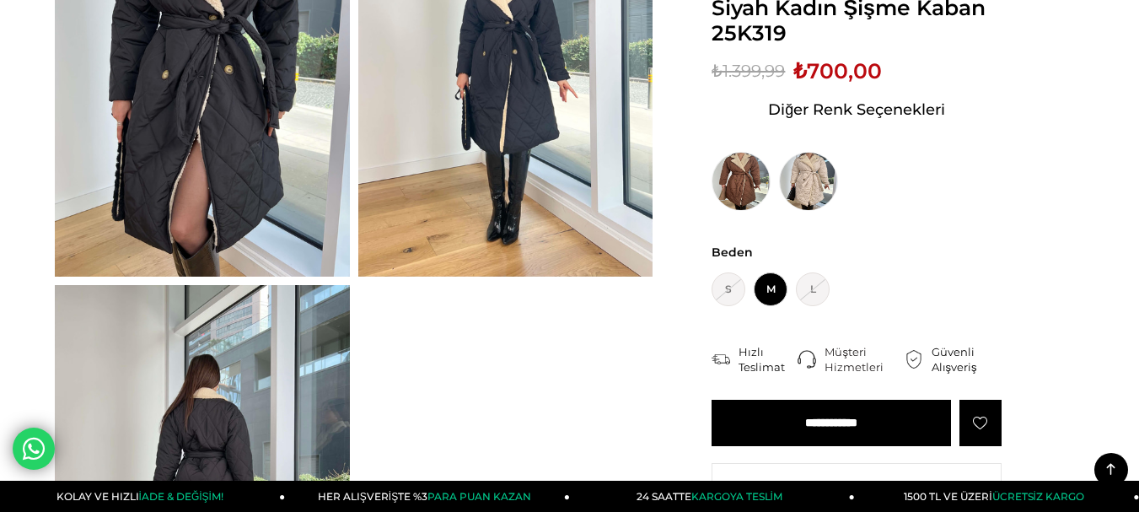
click at [240, 146] on img at bounding box center [202, 80] width 295 height 393
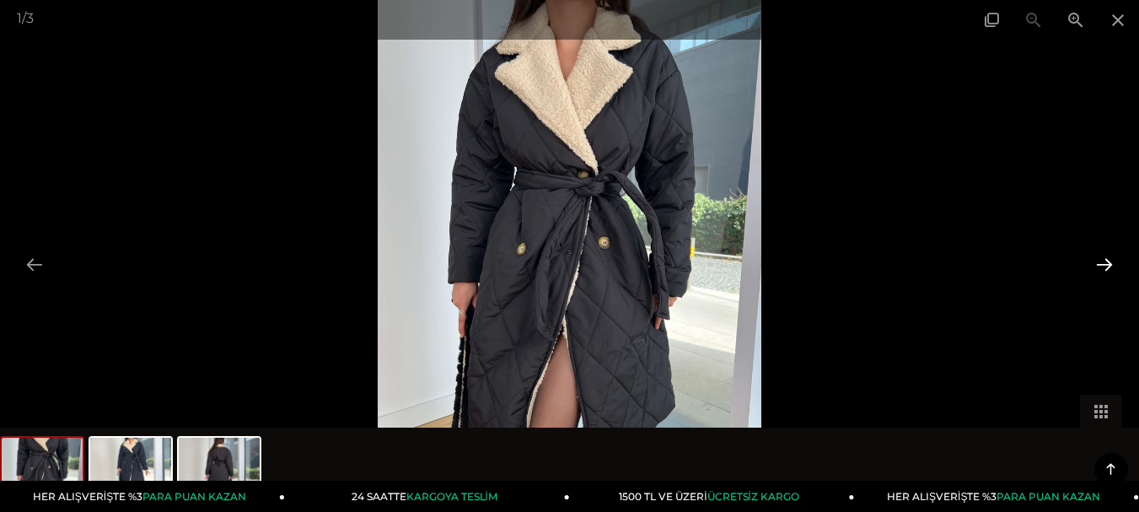
click at [1108, 259] on button at bounding box center [1104, 264] width 35 height 33
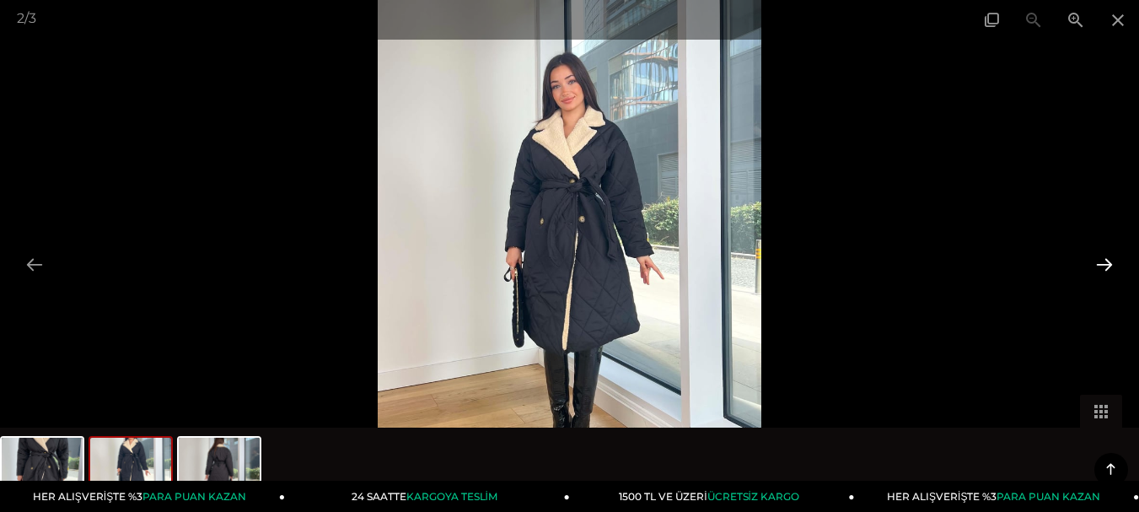
click at [1108, 259] on button at bounding box center [1104, 264] width 35 height 33
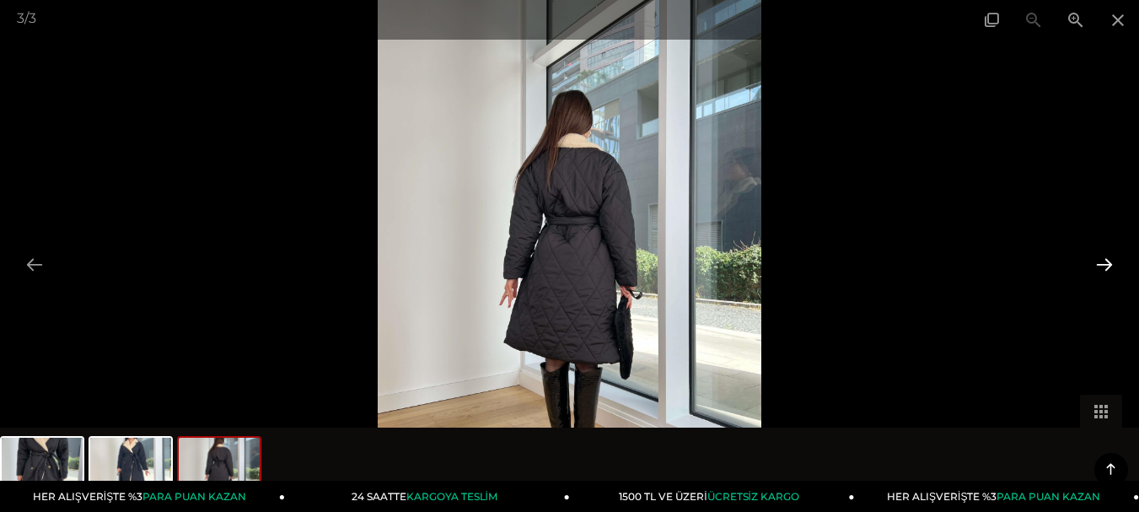
click at [1108, 259] on button at bounding box center [1104, 264] width 35 height 33
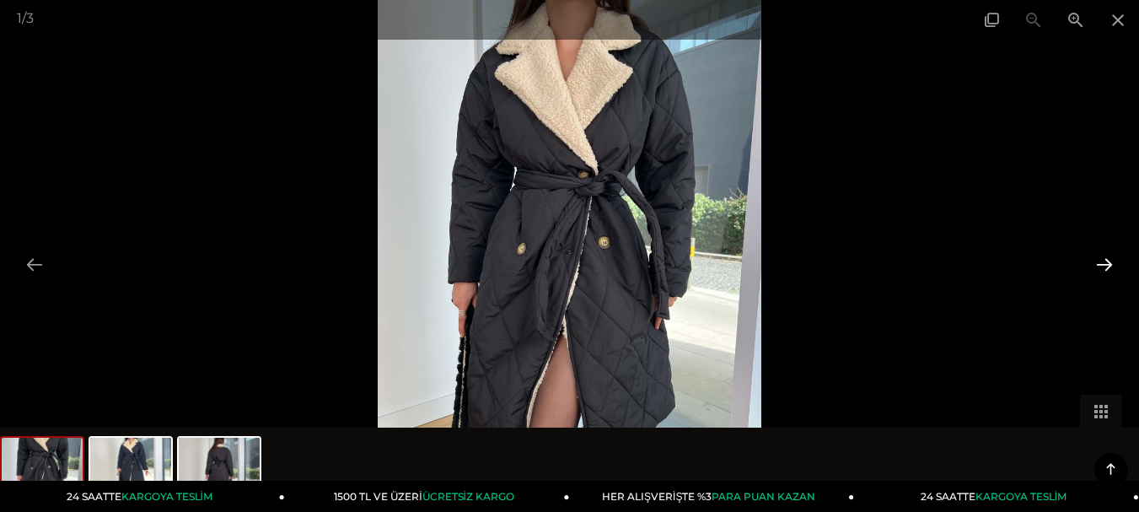
click at [1108, 259] on button at bounding box center [1104, 264] width 35 height 33
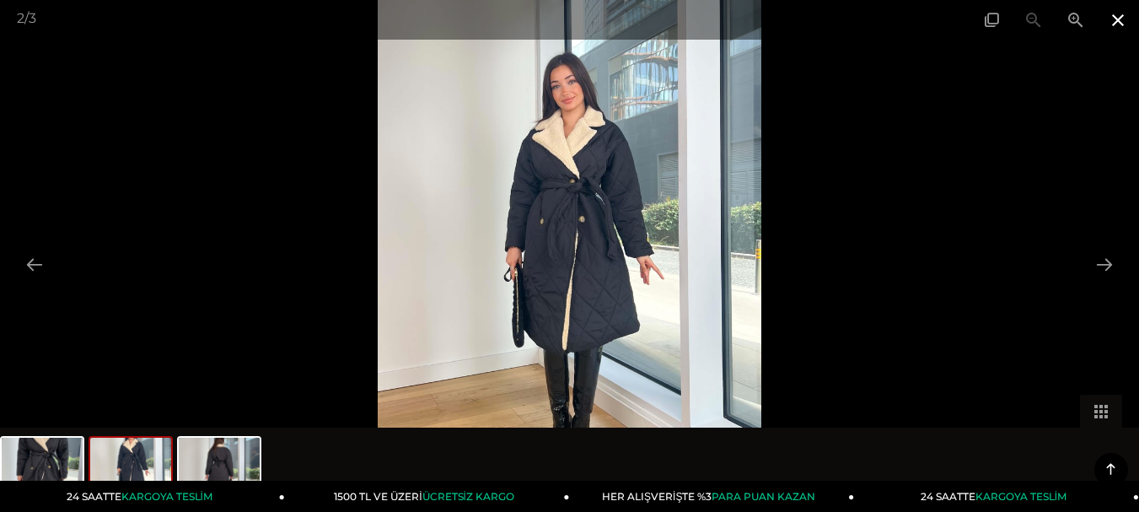
click at [1124, 18] on span at bounding box center [1118, 20] width 42 height 40
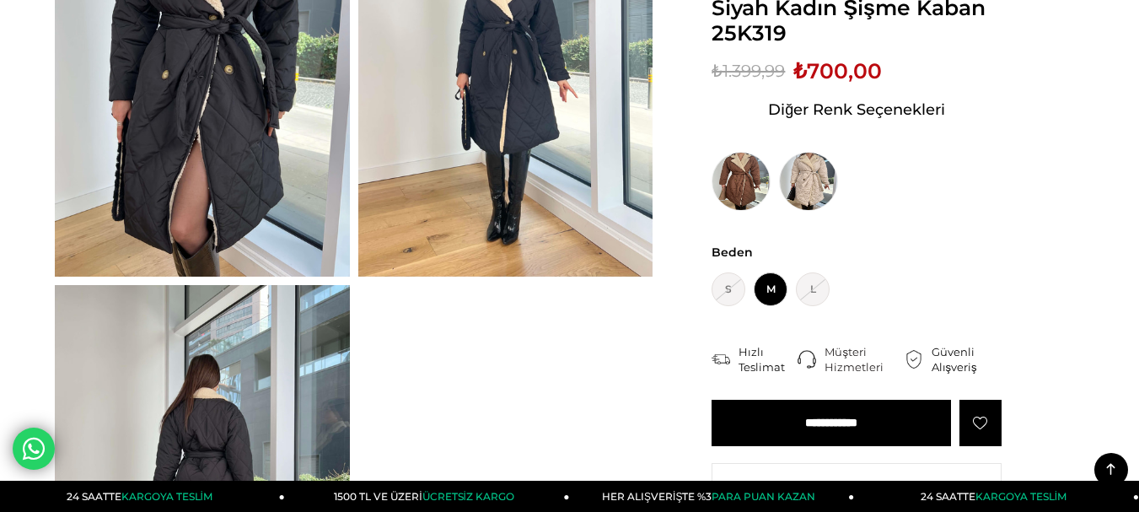
click at [840, 400] on input "**********" at bounding box center [832, 423] width 240 height 46
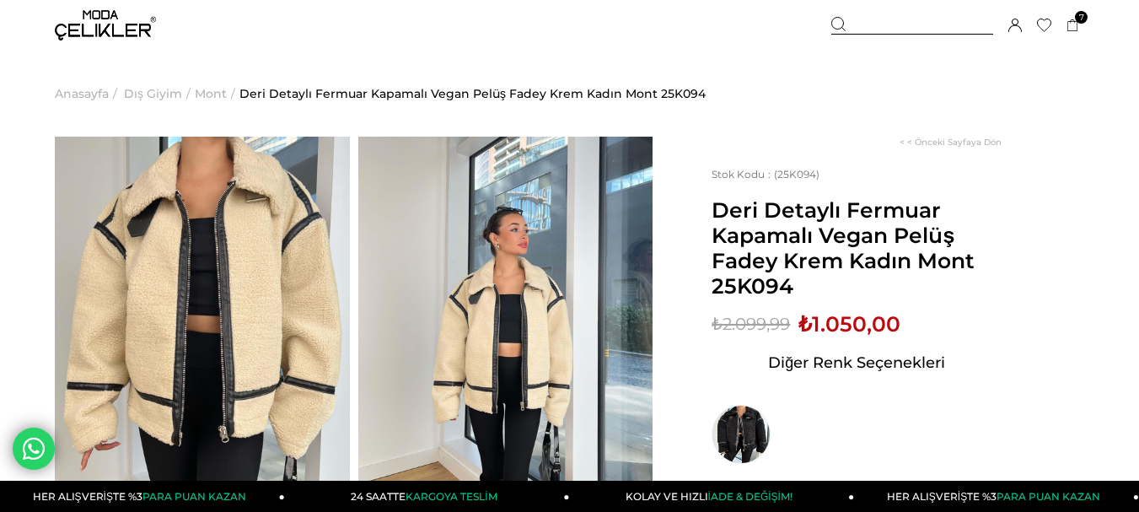
click at [95, 29] on img at bounding box center [105, 25] width 101 height 30
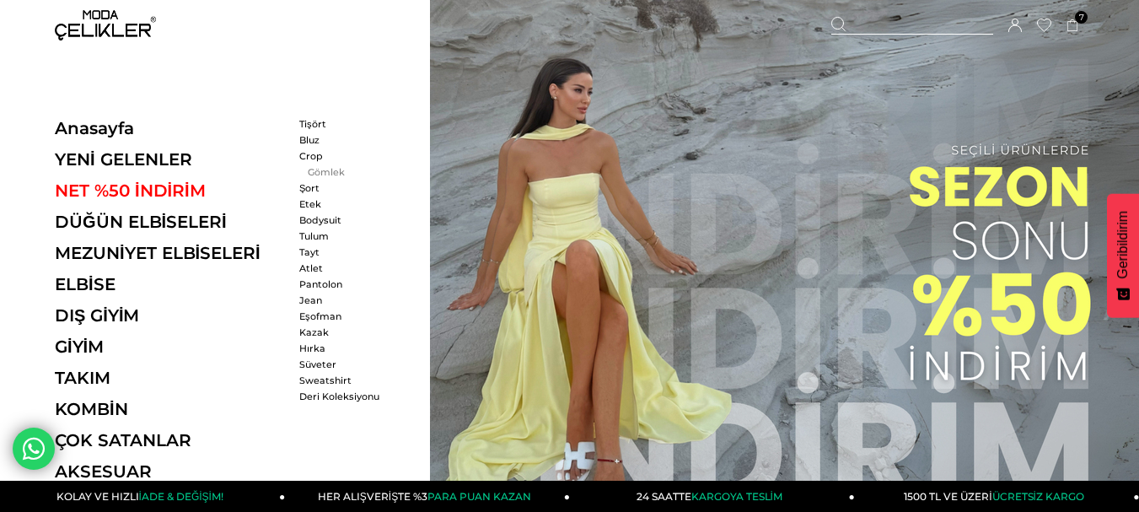
click at [324, 171] on link "Gömlek" at bounding box center [347, 172] width 97 height 12
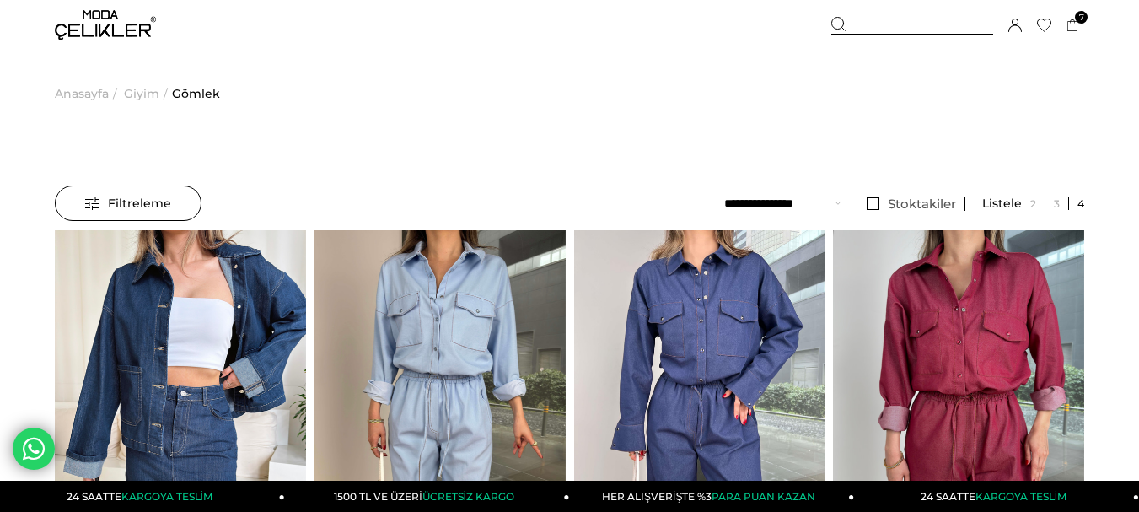
click at [97, 29] on img at bounding box center [105, 25] width 101 height 30
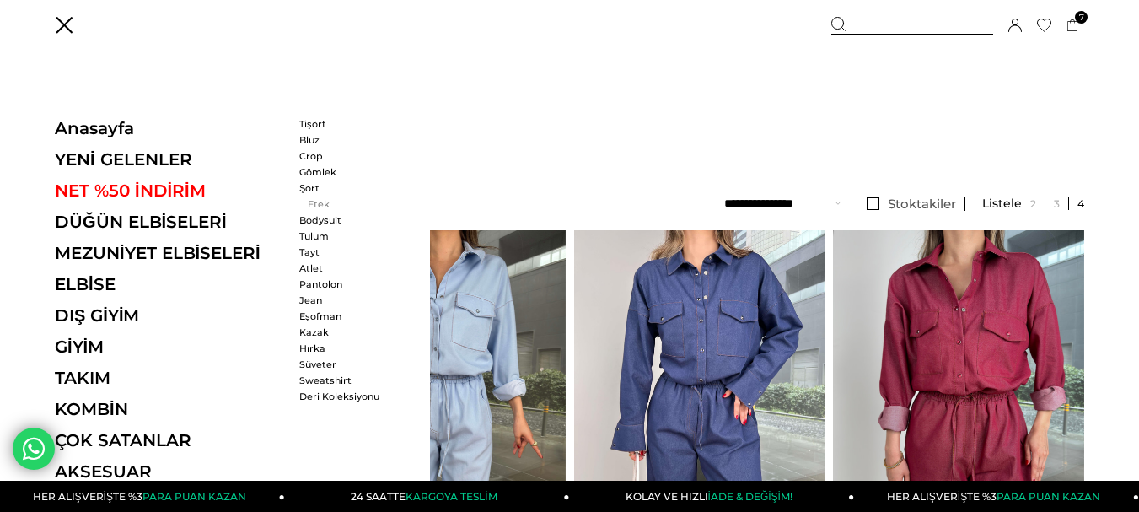
click at [315, 205] on link "Etek" at bounding box center [347, 204] width 97 height 12
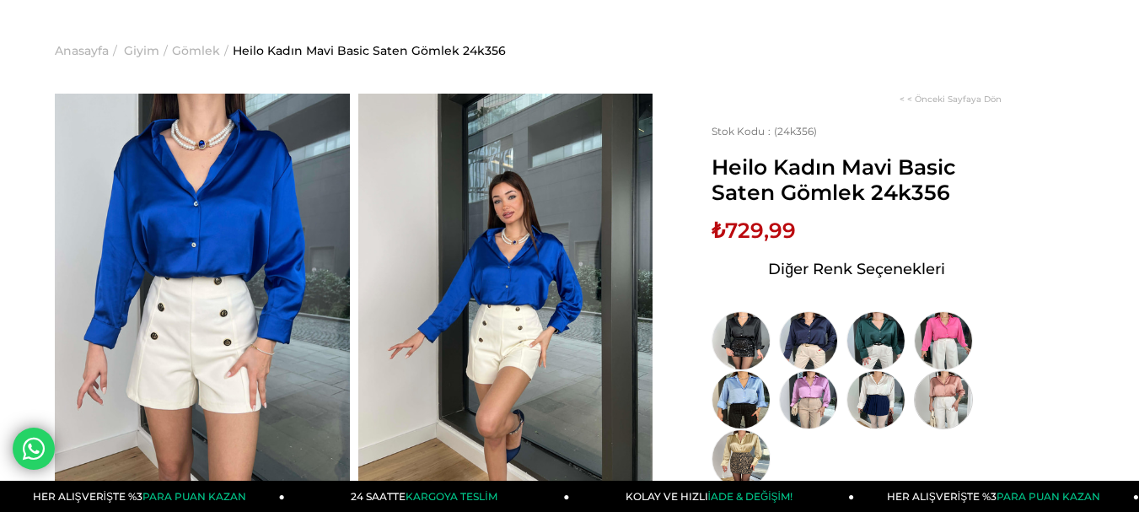
scroll to position [84, 0]
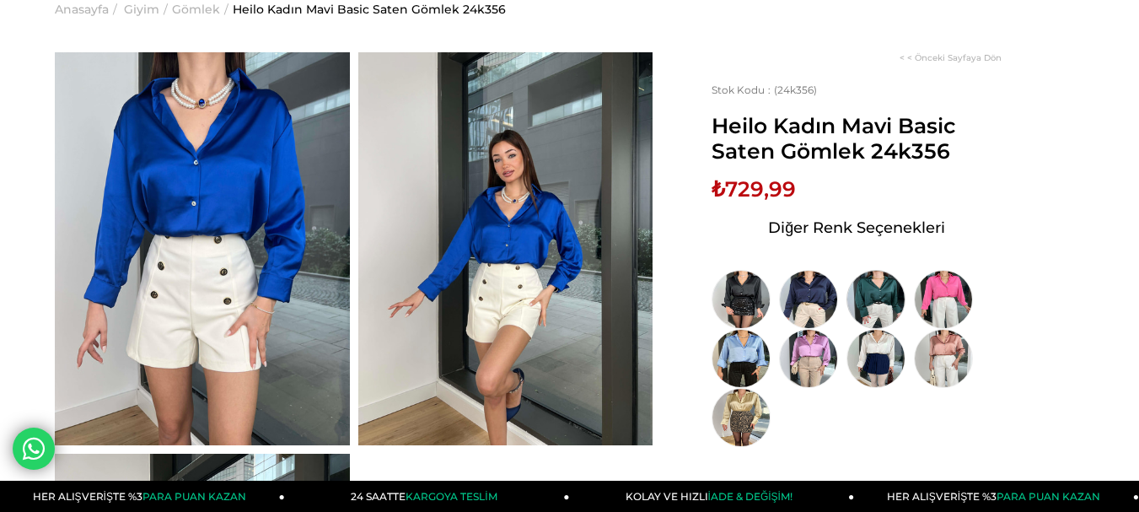
click at [886, 300] on img at bounding box center [876, 299] width 59 height 59
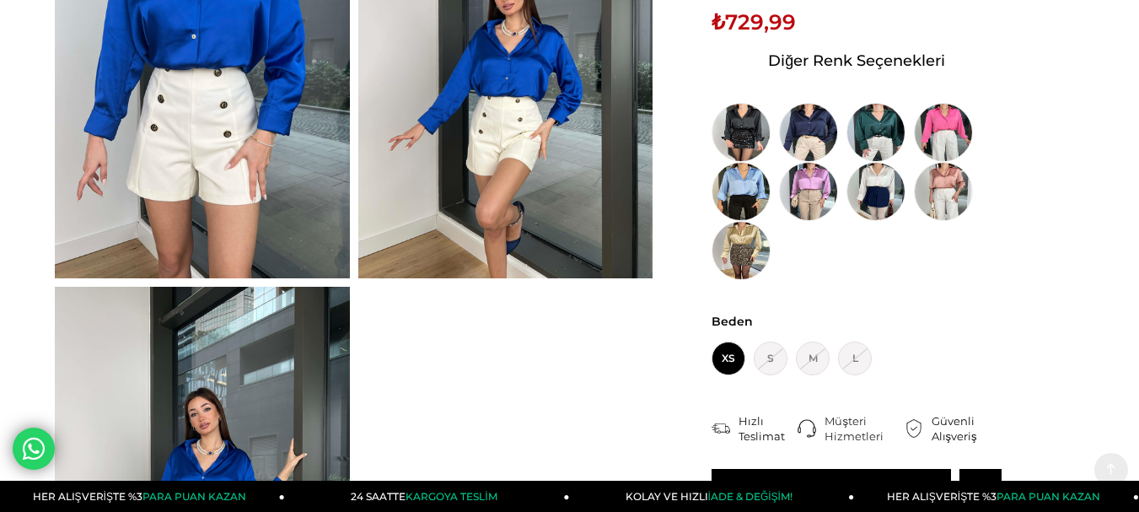
scroll to position [253, 0]
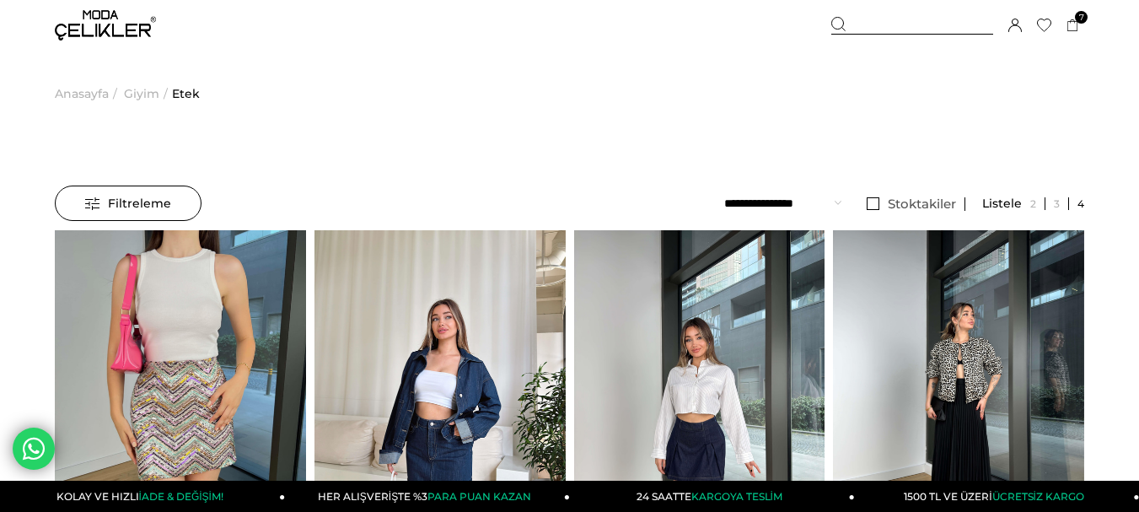
click at [93, 19] on img at bounding box center [105, 25] width 101 height 30
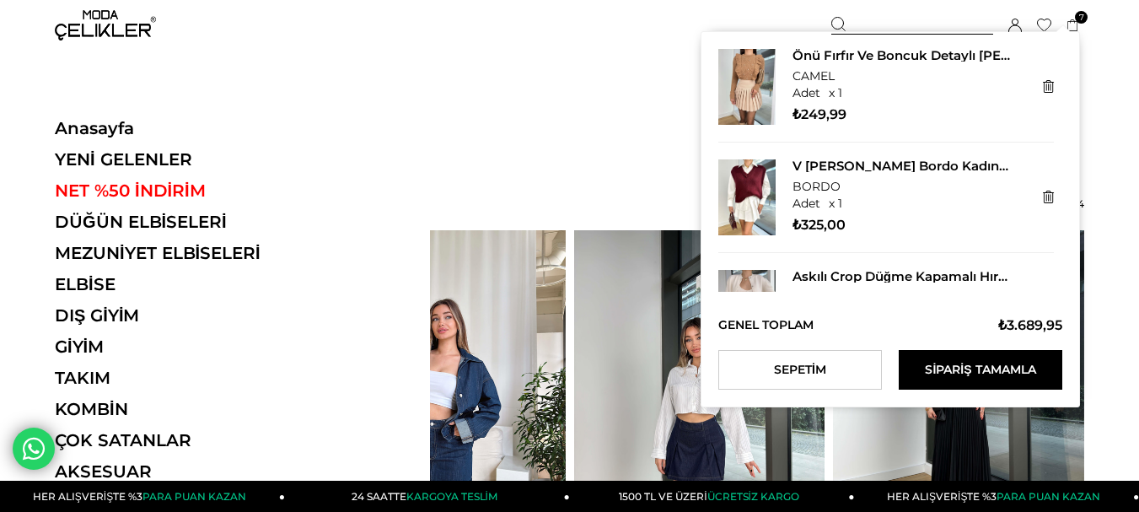
click at [1078, 29] on icon at bounding box center [1073, 25] width 13 height 13
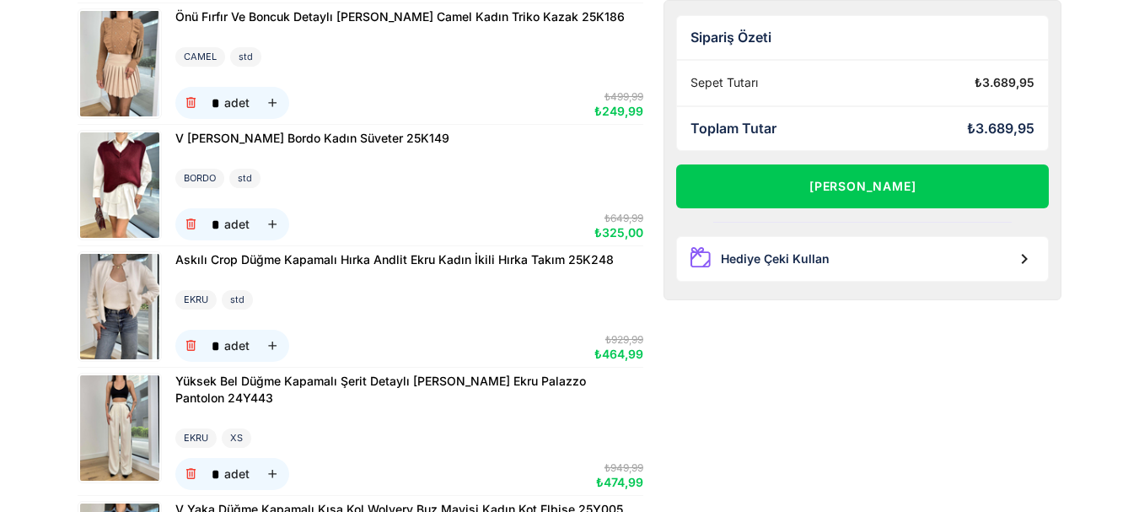
scroll to position [169, 0]
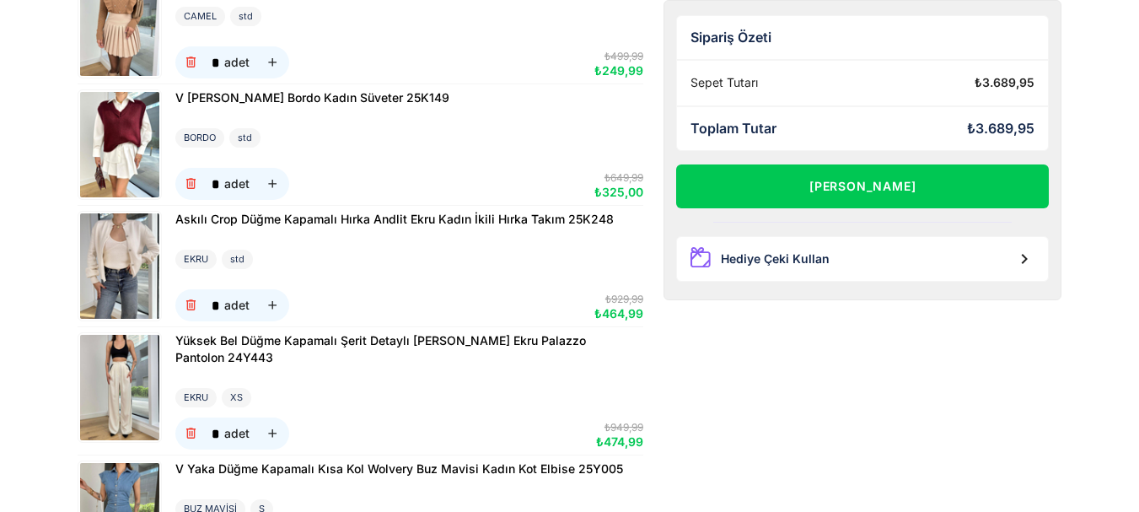
click at [139, 398] on img at bounding box center [119, 387] width 79 height 105
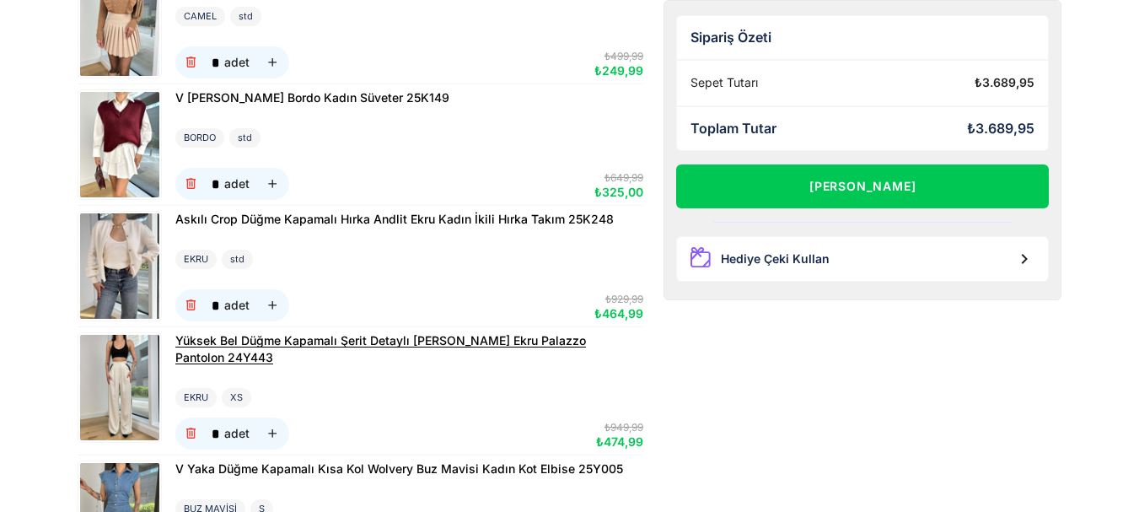
click at [234, 347] on span "Yüksek Bel Düğme Kapamalı Şerit Detaylı [PERSON_NAME] Ekru Palazzo Pantolon 24Y…" at bounding box center [380, 348] width 411 height 31
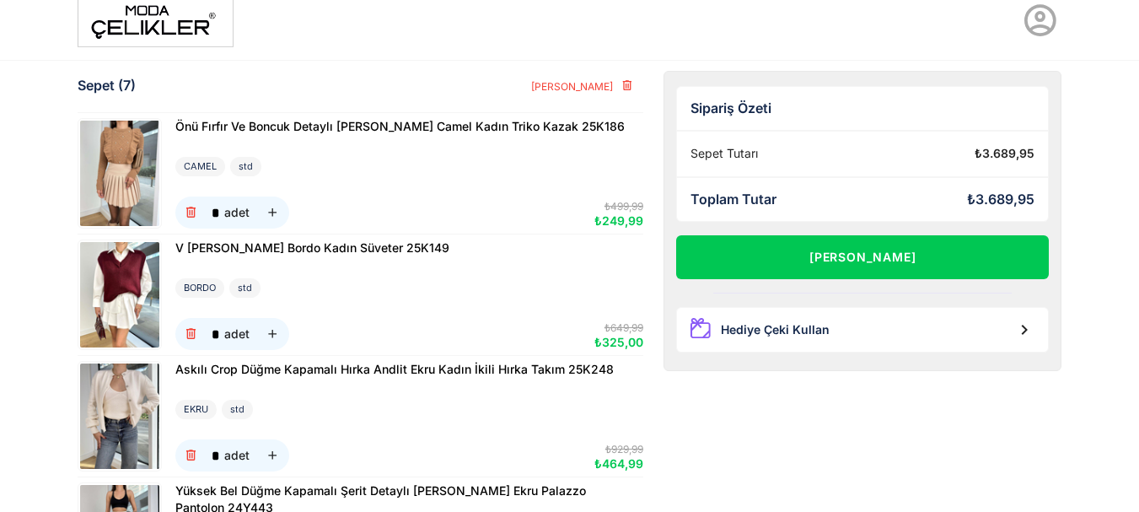
scroll to position [0, 0]
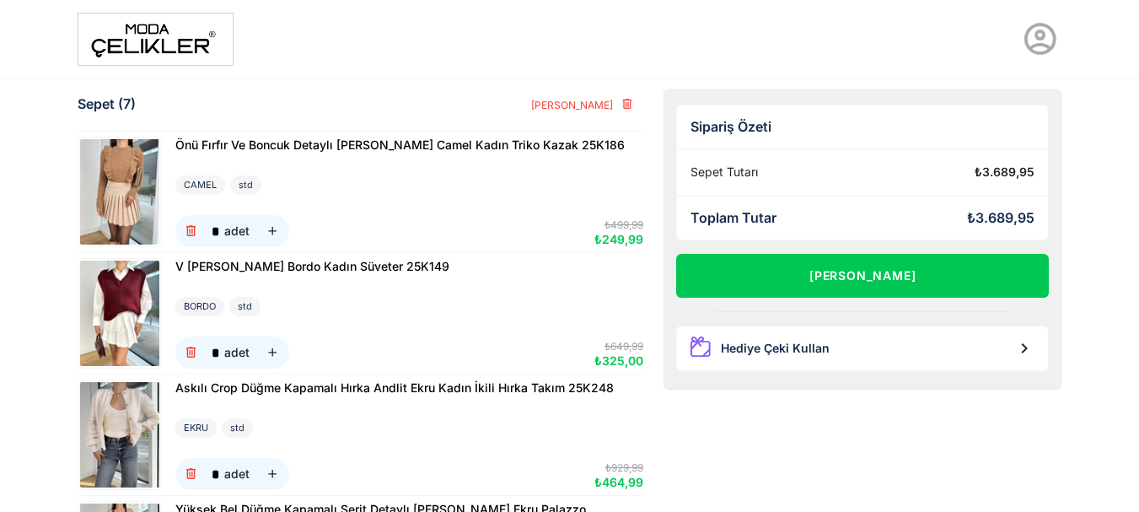
click at [153, 47] on img at bounding box center [156, 39] width 156 height 53
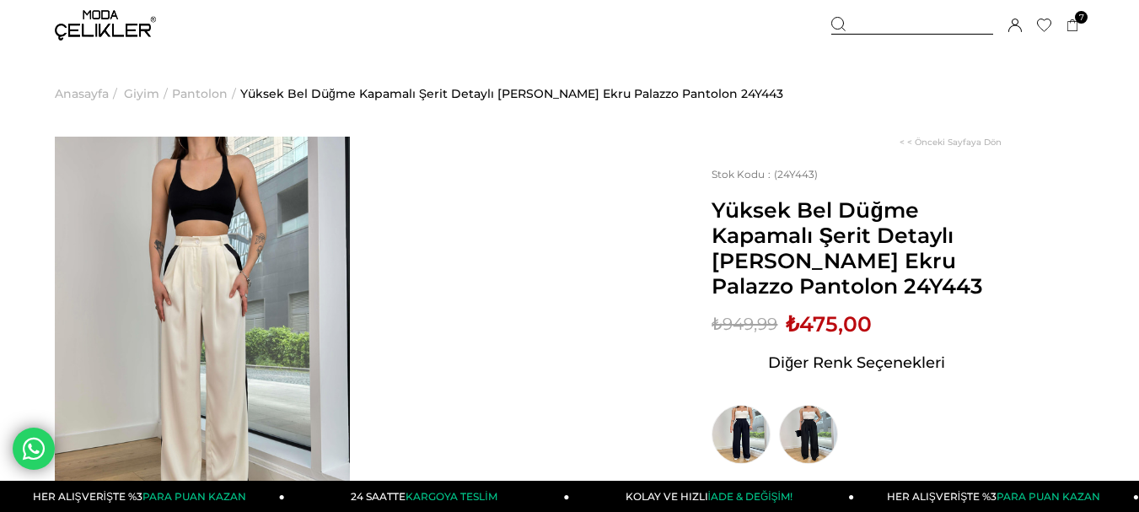
scroll to position [84, 0]
